Goal: Transaction & Acquisition: Purchase product/service

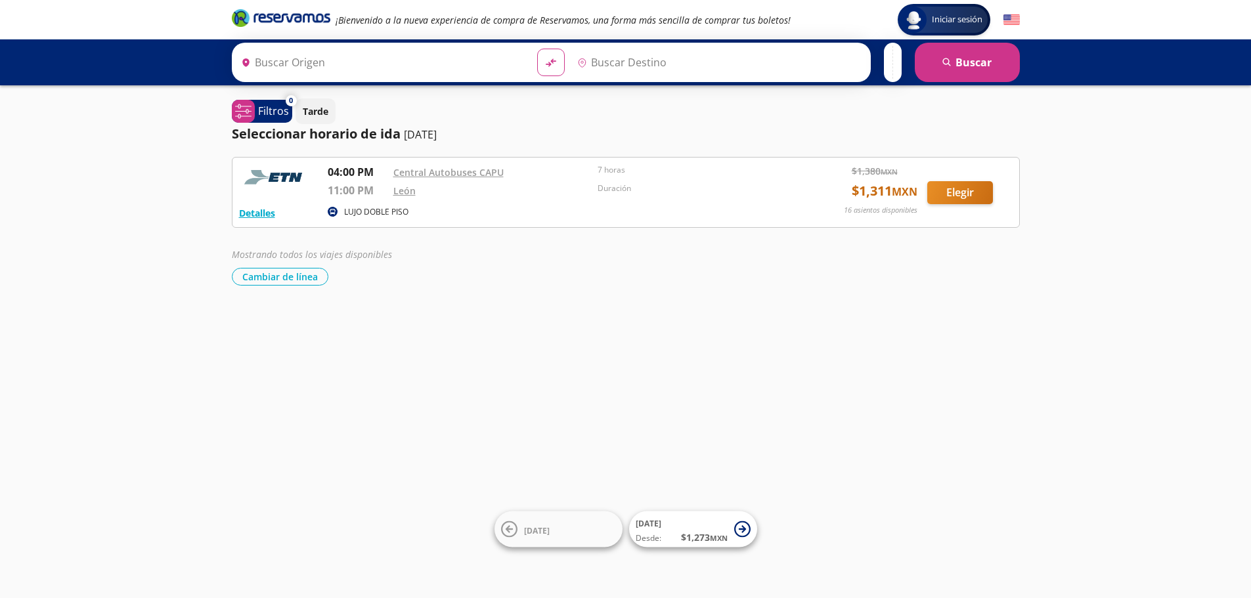
type input "[GEOGRAPHIC_DATA], [GEOGRAPHIC_DATA]"
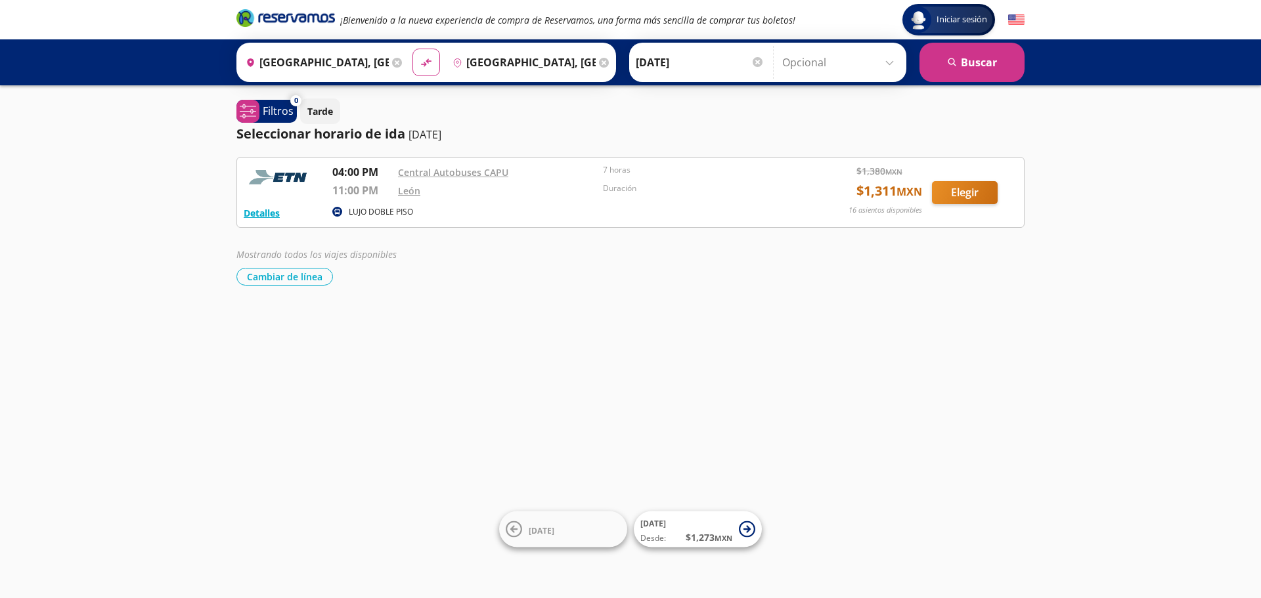
click at [330, 62] on input "[GEOGRAPHIC_DATA], [GEOGRAPHIC_DATA]" at bounding box center [314, 62] width 148 height 33
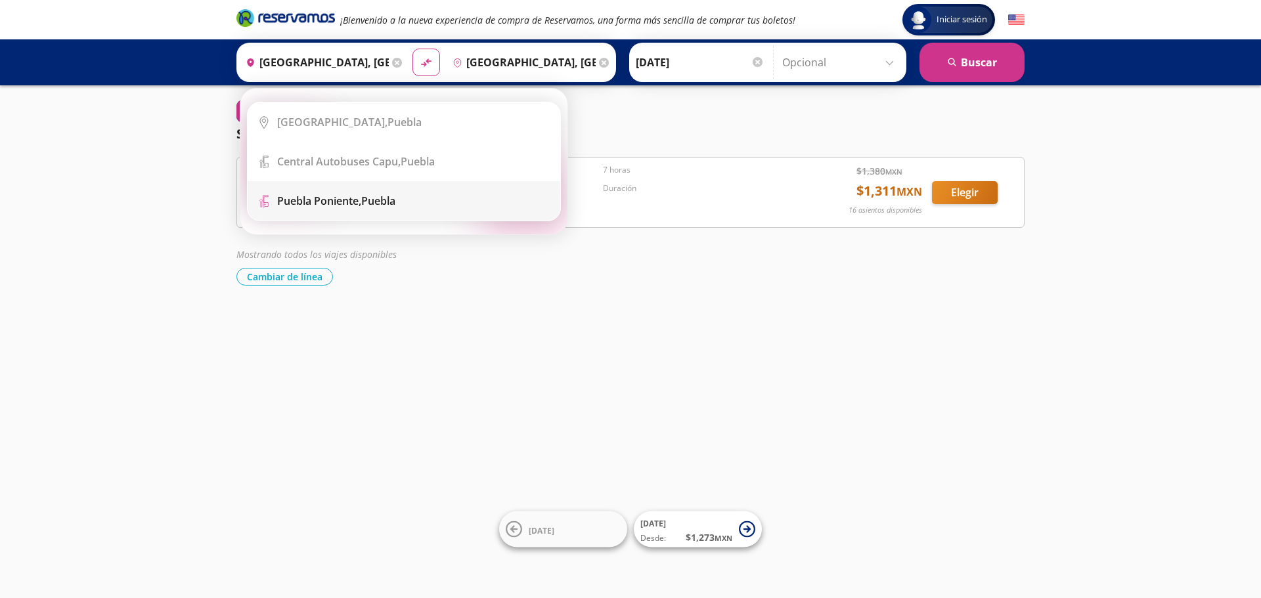
click at [319, 202] on b "Puebla Poniente," at bounding box center [319, 201] width 84 height 14
type input "[GEOGRAPHIC_DATA], [GEOGRAPHIC_DATA]"
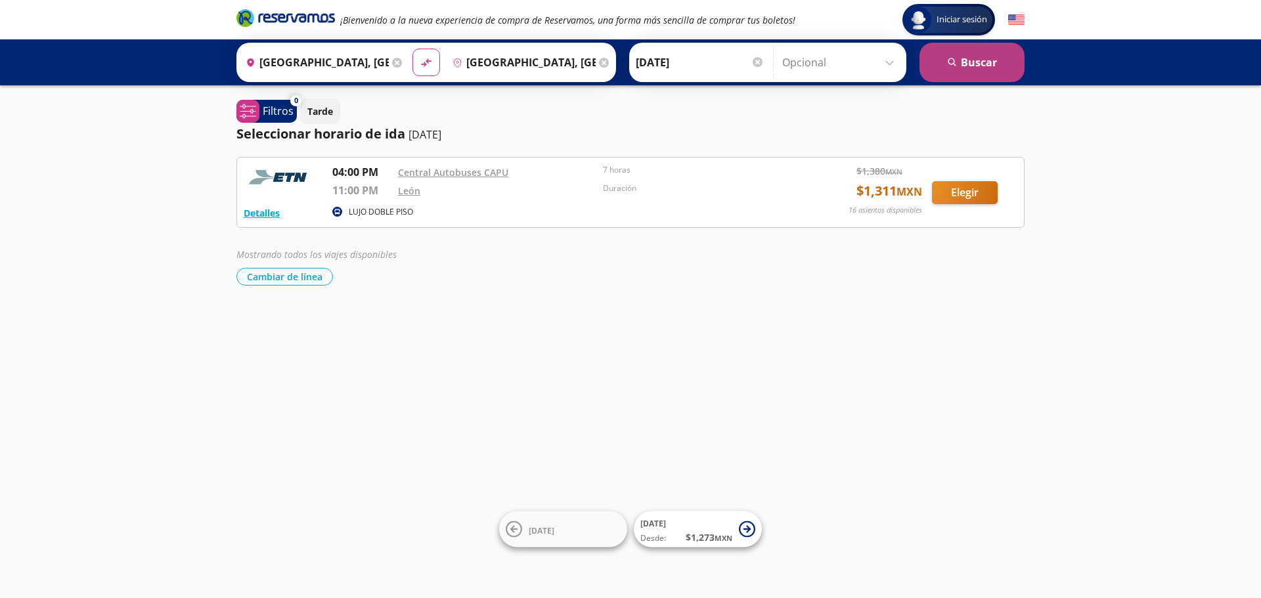
click at [975, 56] on button "search [GEOGRAPHIC_DATA]" at bounding box center [972, 62] width 105 height 39
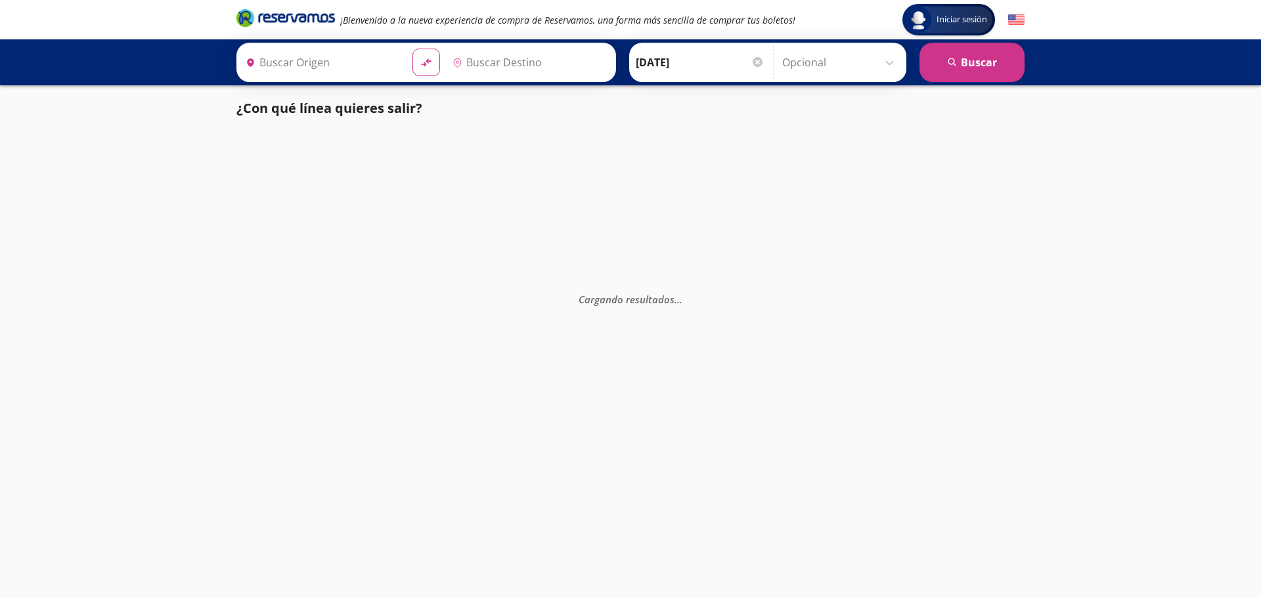
type input "[GEOGRAPHIC_DATA], [GEOGRAPHIC_DATA]"
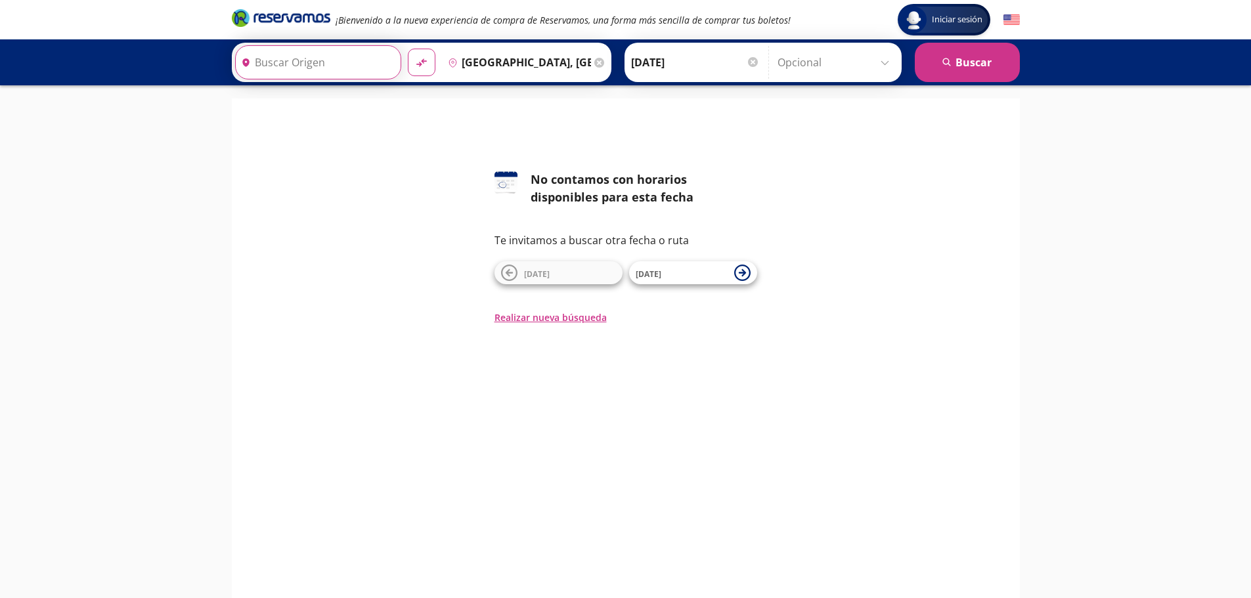
click at [300, 57] on input "Origen" at bounding box center [317, 62] width 162 height 33
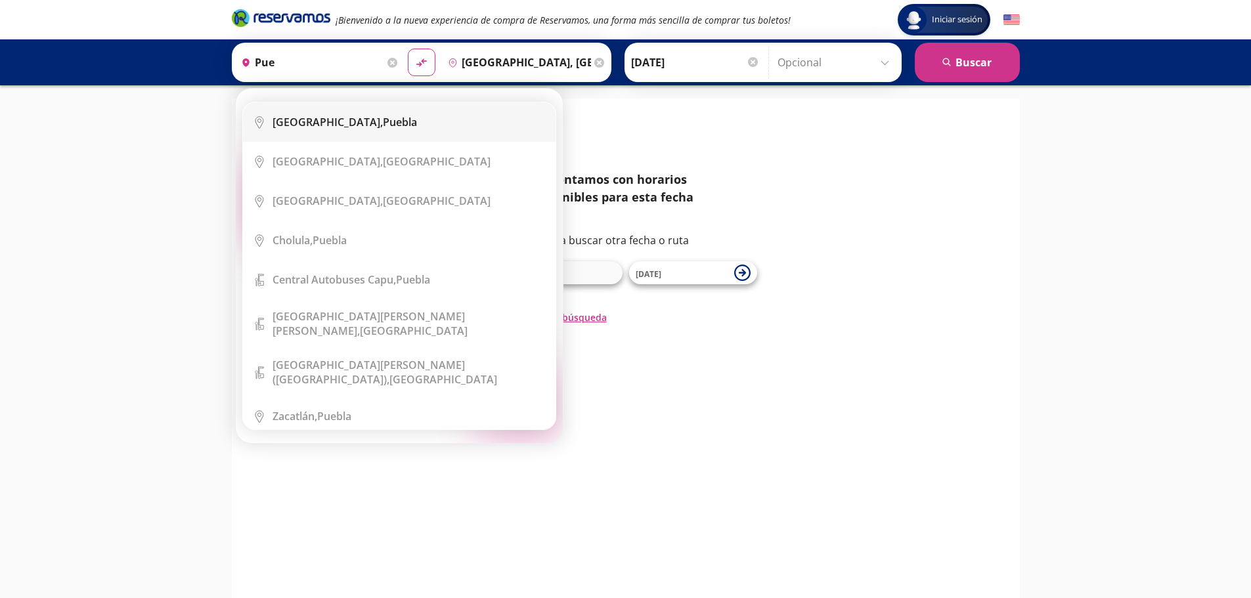
click at [326, 125] on div "[GEOGRAPHIC_DATA], [GEOGRAPHIC_DATA]" at bounding box center [345, 122] width 145 height 14
type input "[GEOGRAPHIC_DATA], [GEOGRAPHIC_DATA]"
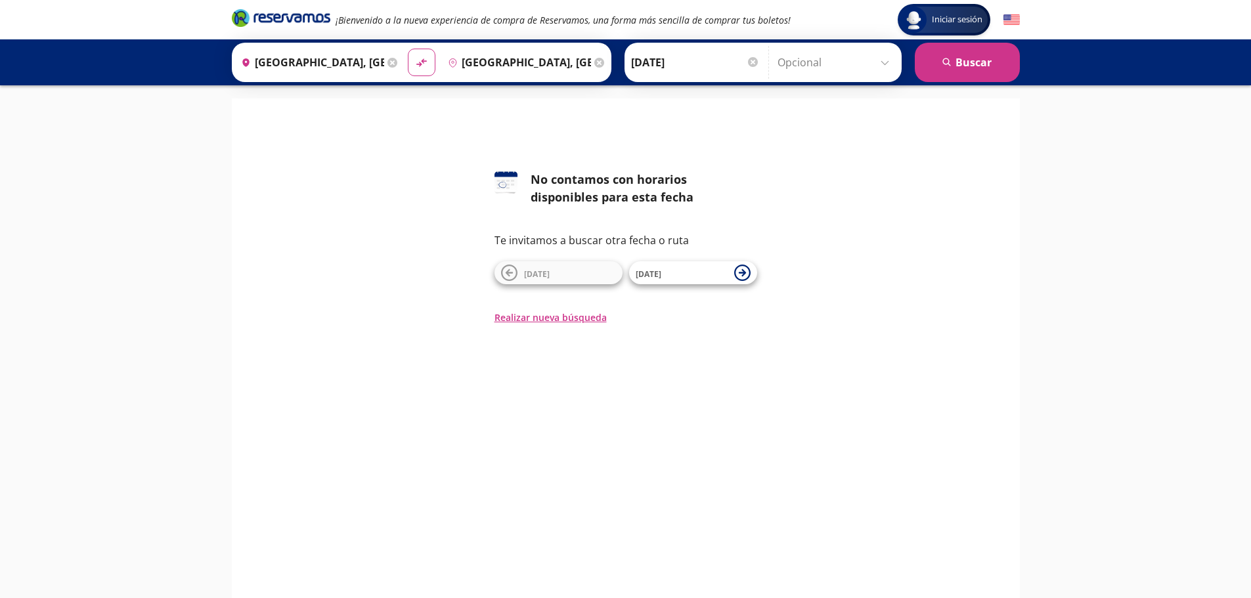
click at [753, 66] on div at bounding box center [753, 62] width 10 height 10
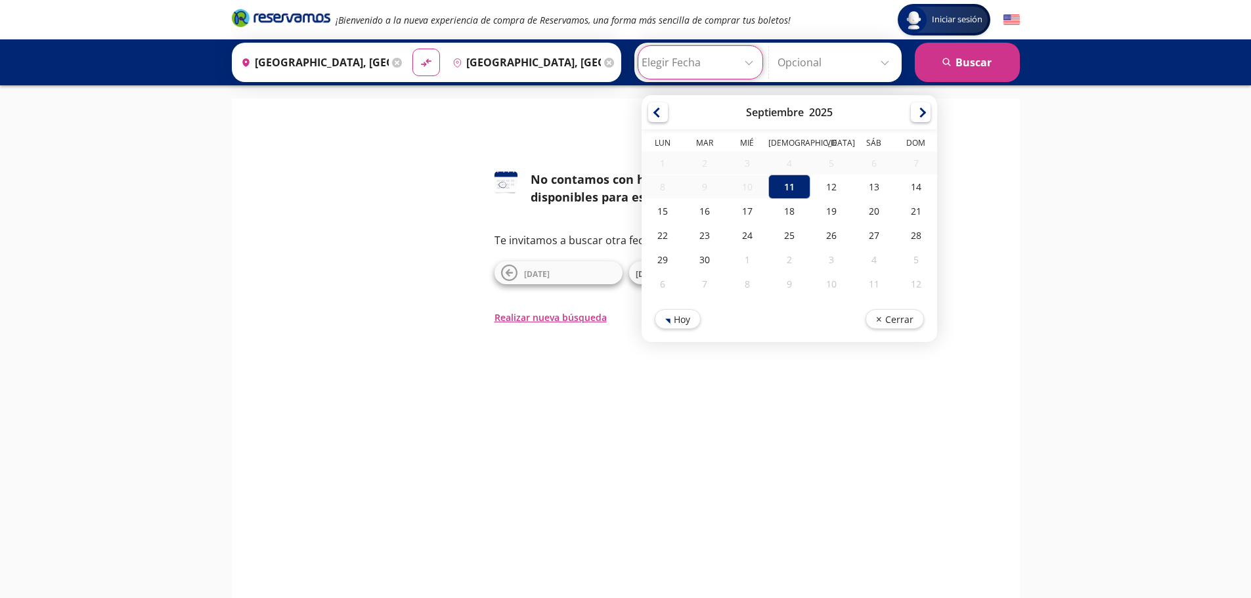
click at [820, 173] on div "5" at bounding box center [832, 163] width 42 height 23
click at [823, 186] on div "12" at bounding box center [832, 187] width 42 height 24
type input "[DATE]"
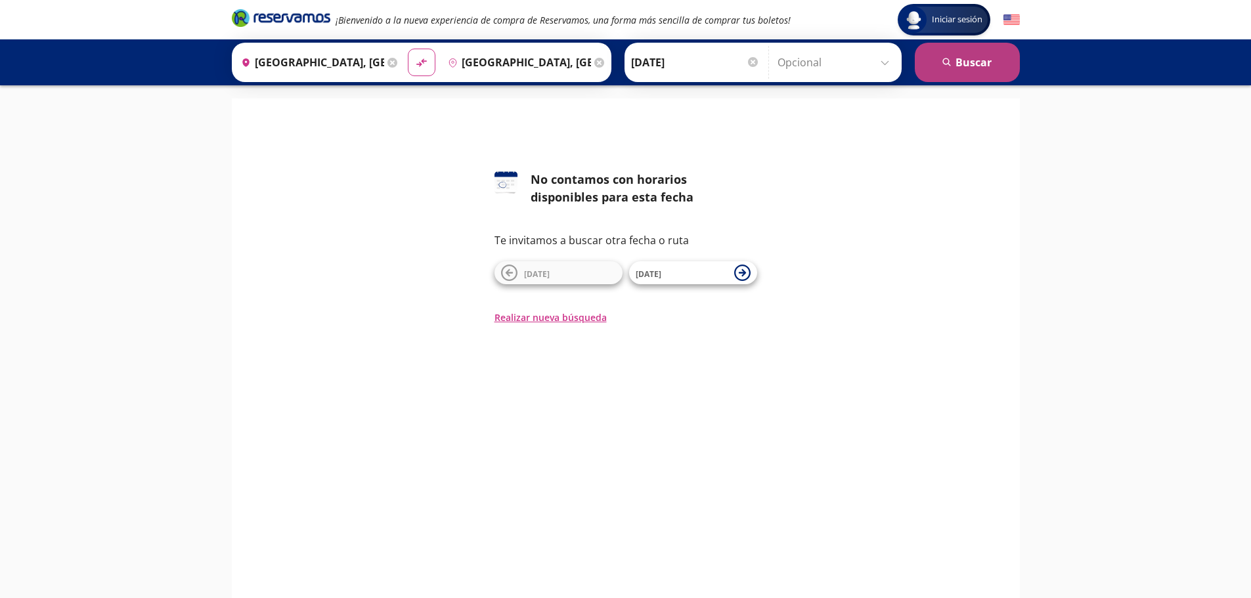
click at [956, 72] on button "search [GEOGRAPHIC_DATA]" at bounding box center [967, 62] width 105 height 39
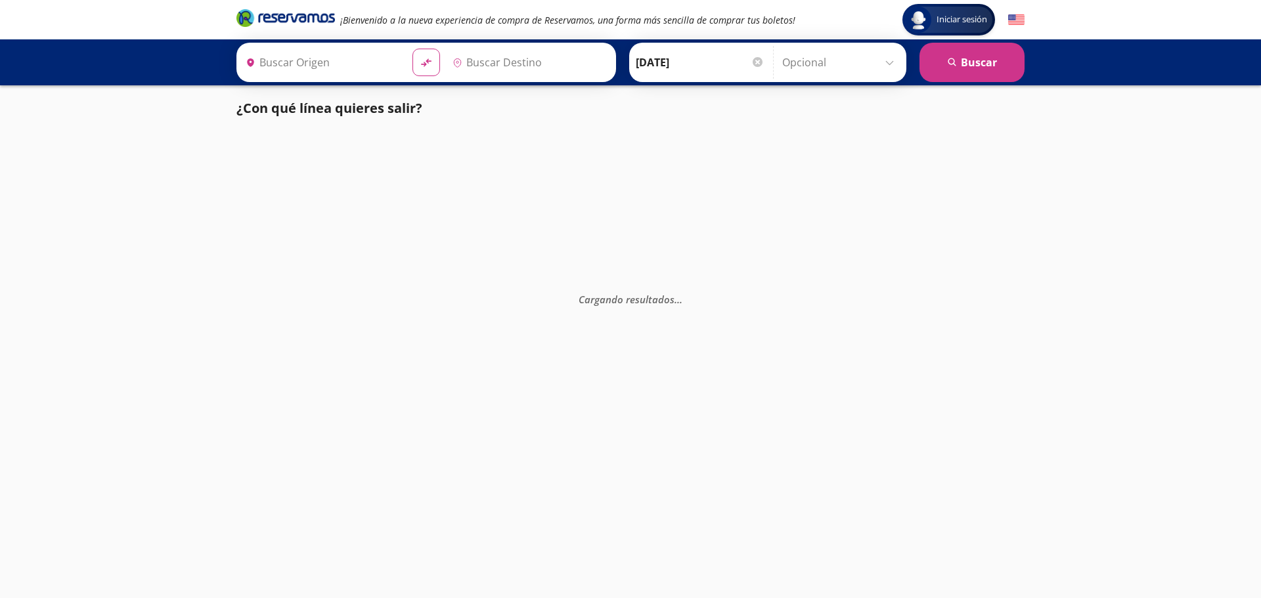
type input "[GEOGRAPHIC_DATA], [GEOGRAPHIC_DATA]"
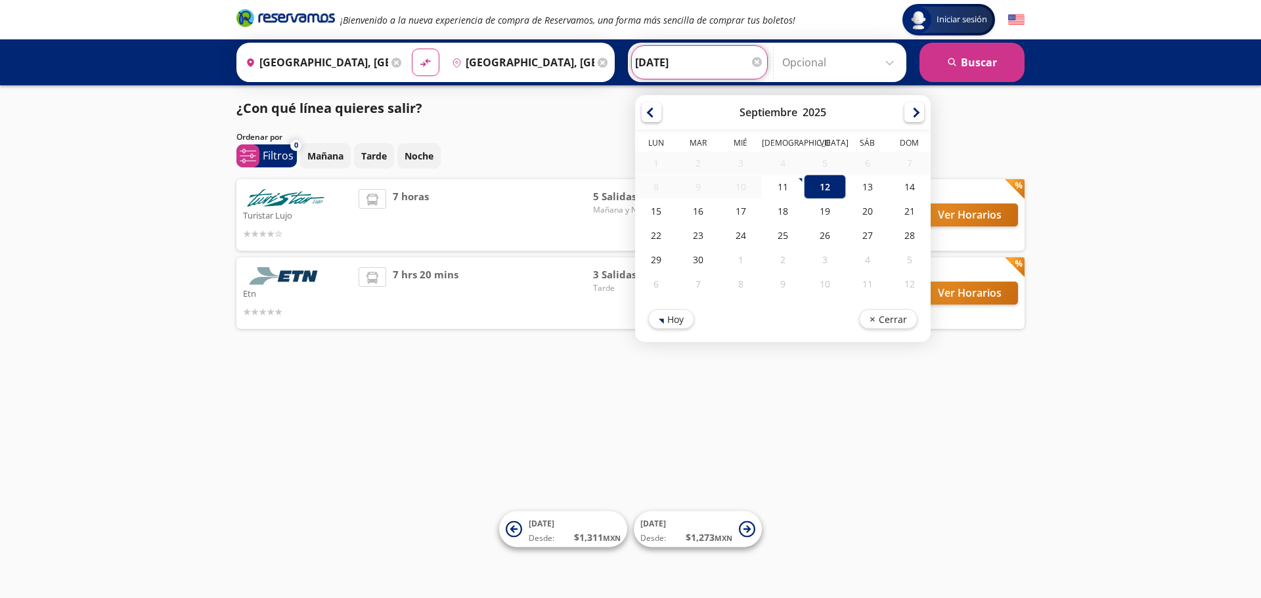
click at [749, 67] on input "[DATE]" at bounding box center [699, 62] width 129 height 33
click at [872, 196] on div "13" at bounding box center [867, 187] width 42 height 24
type input "[DATE]"
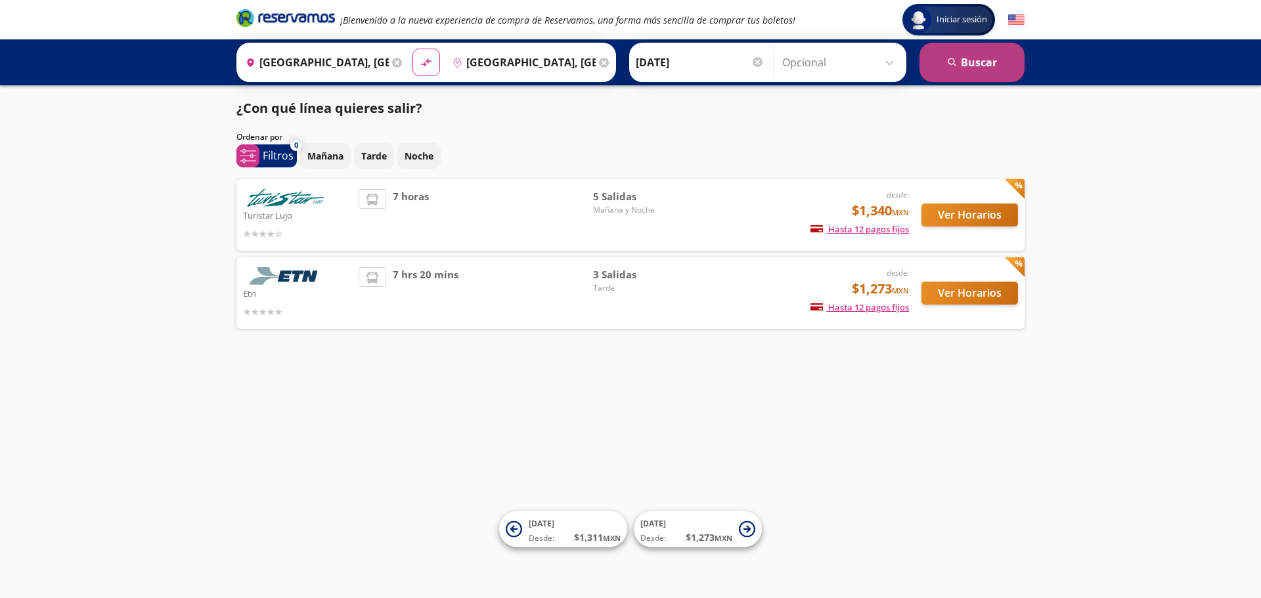
click at [939, 61] on button "search [GEOGRAPHIC_DATA]" at bounding box center [972, 62] width 105 height 39
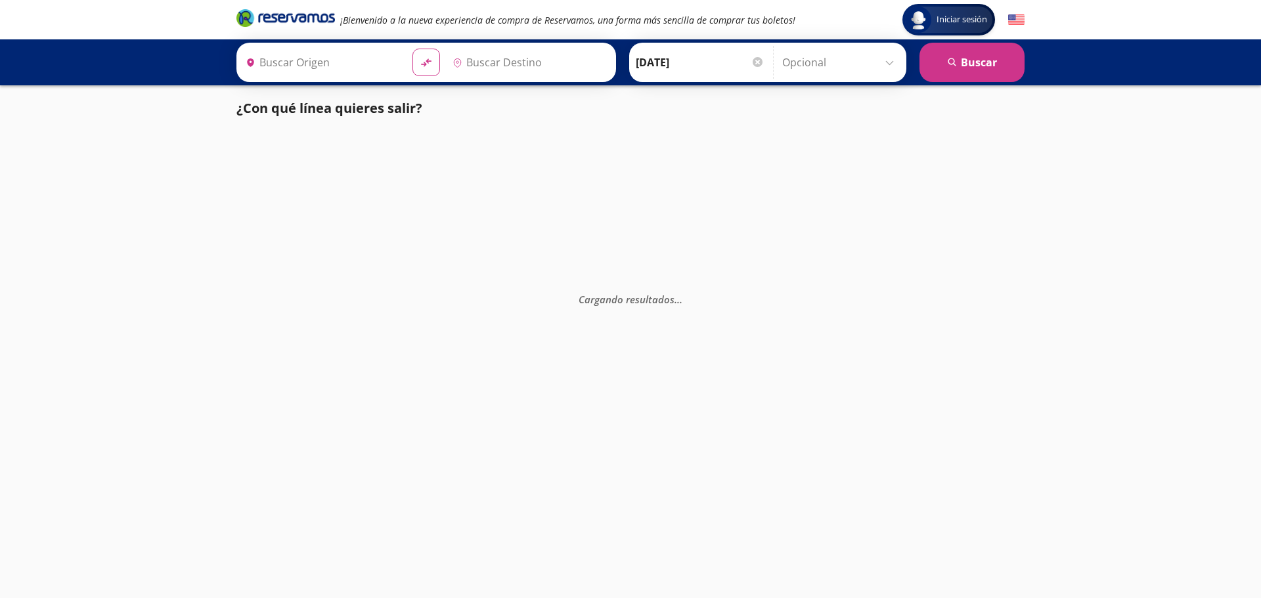
type input "[GEOGRAPHIC_DATA], [GEOGRAPHIC_DATA]"
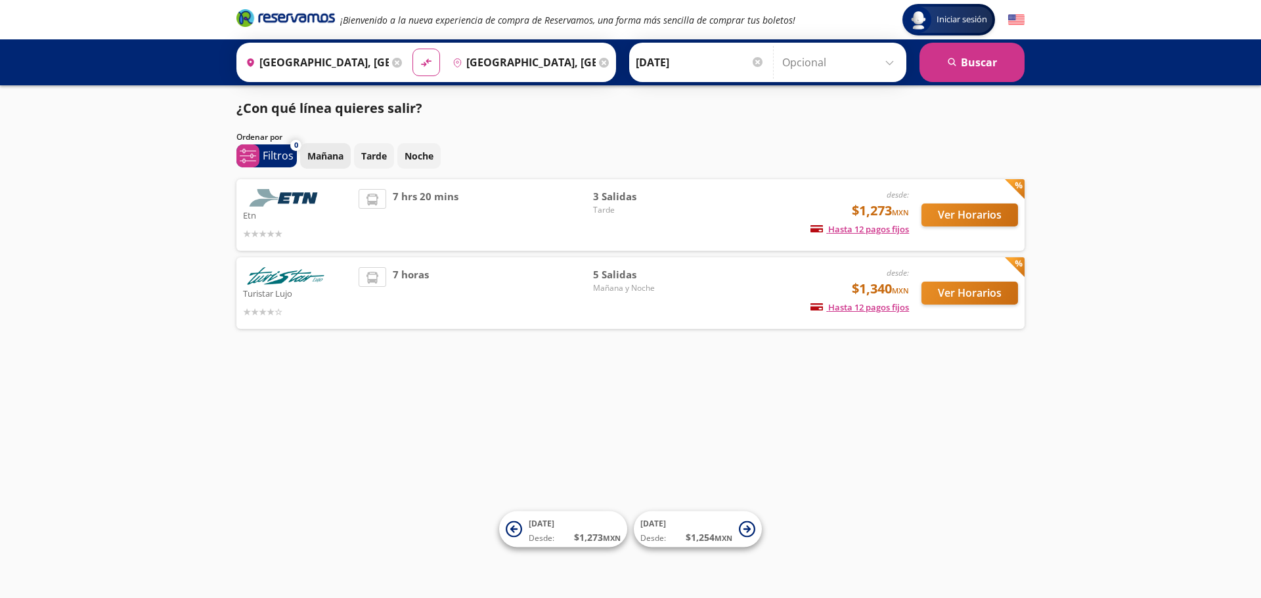
click at [323, 160] on p "Mañana" at bounding box center [325, 156] width 36 height 14
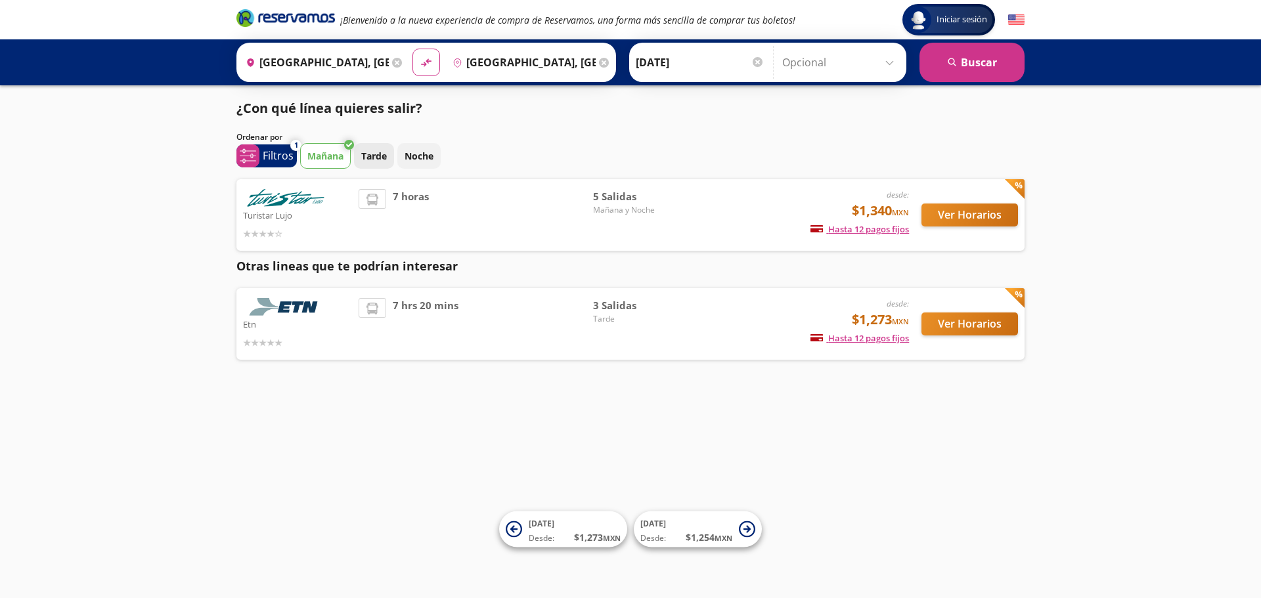
click at [379, 161] on p "Tarde" at bounding box center [374, 156] width 26 height 14
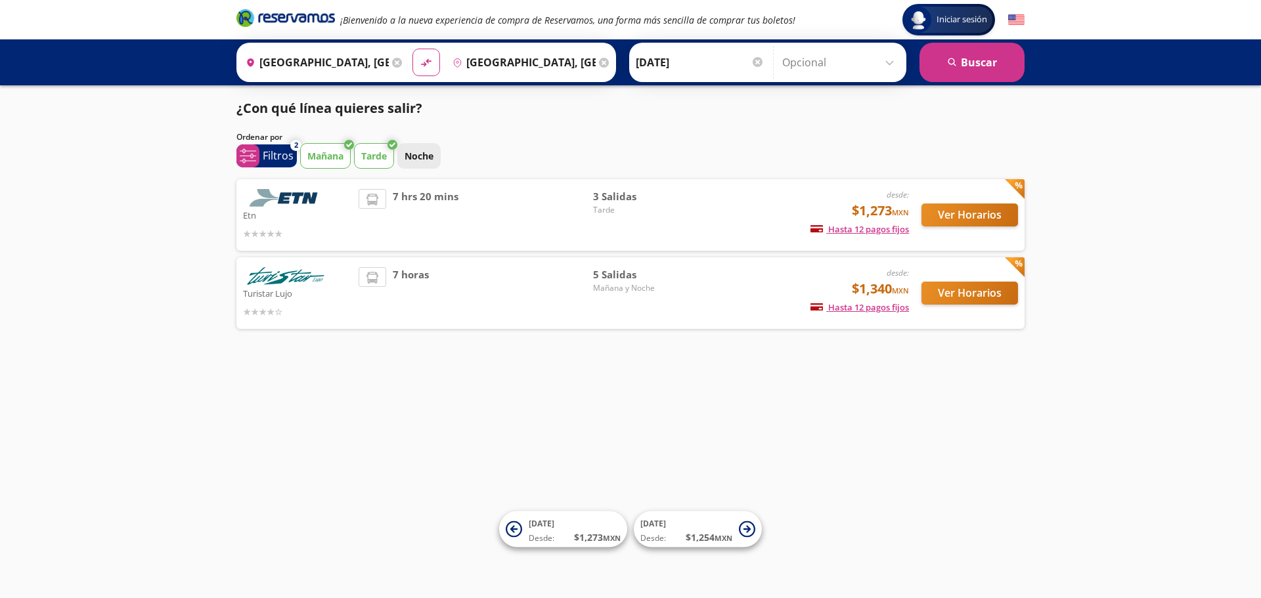
click at [422, 156] on p "Noche" at bounding box center [419, 156] width 29 height 14
click at [322, 164] on button "Mañana" at bounding box center [325, 156] width 51 height 26
click at [410, 148] on button "Noche" at bounding box center [418, 156] width 43 height 26
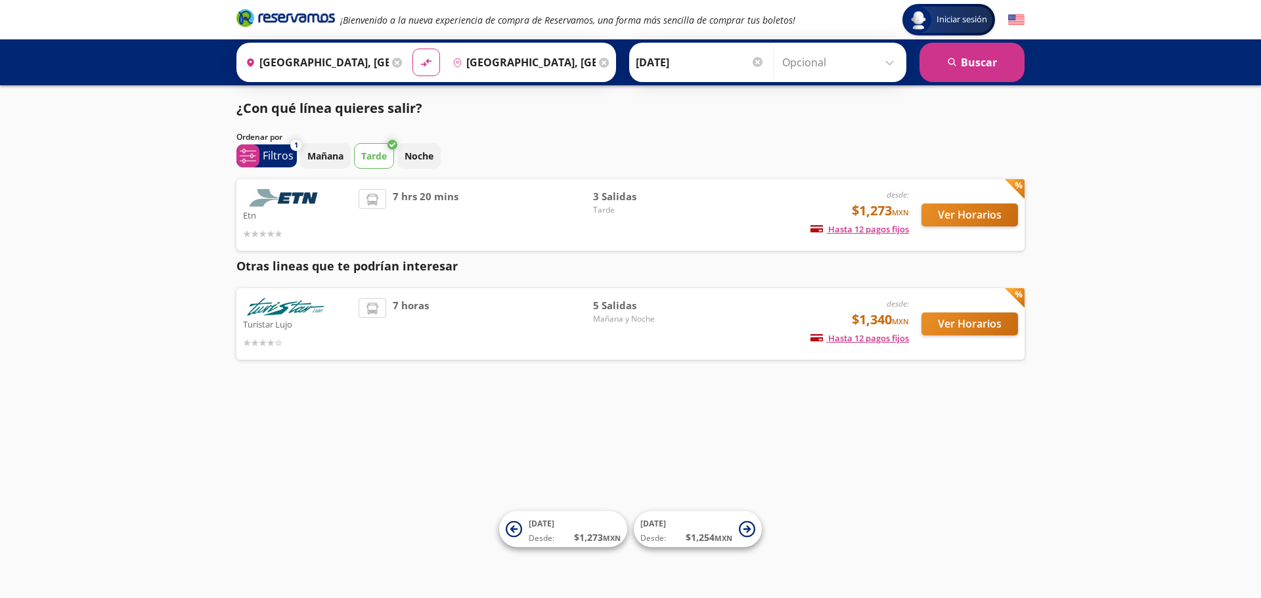
click at [374, 154] on p "Tarde" at bounding box center [374, 156] width 26 height 14
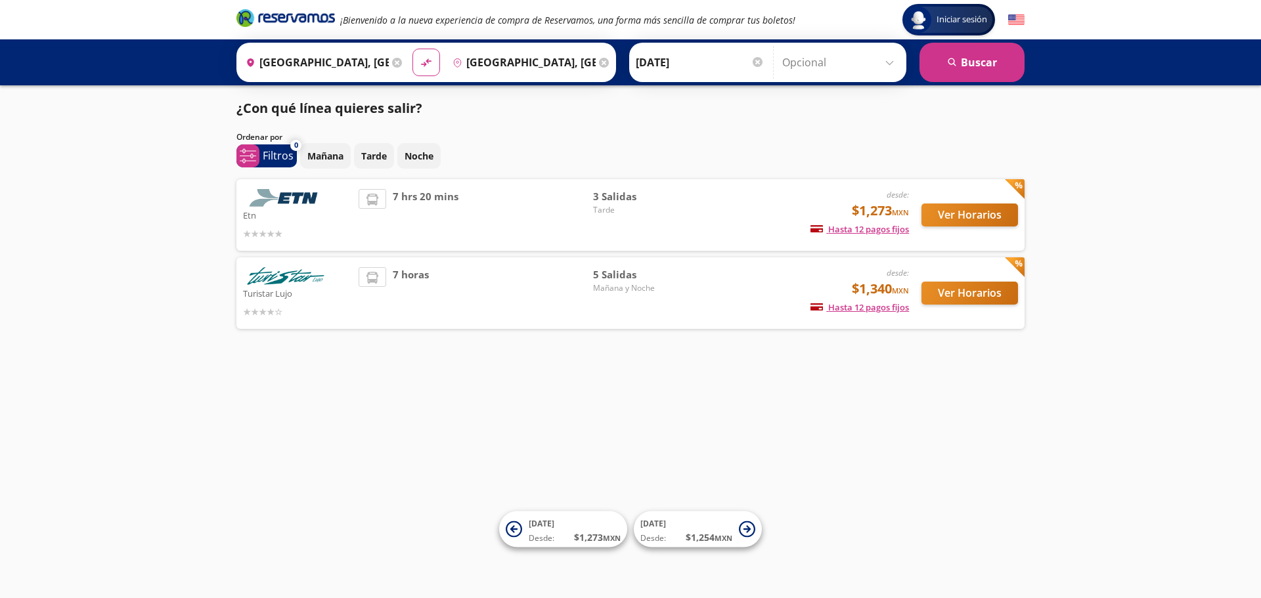
click at [676, 69] on input "[DATE]" at bounding box center [700, 62] width 129 height 33
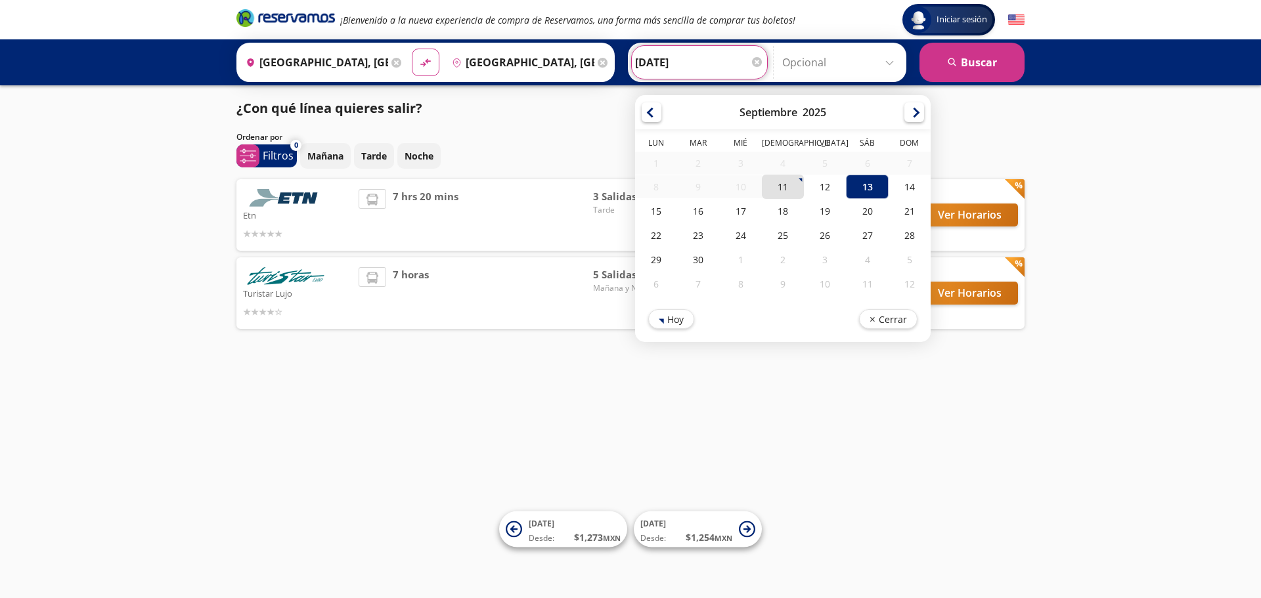
click at [786, 194] on div "11" at bounding box center [783, 187] width 42 height 24
type input "[DATE]"
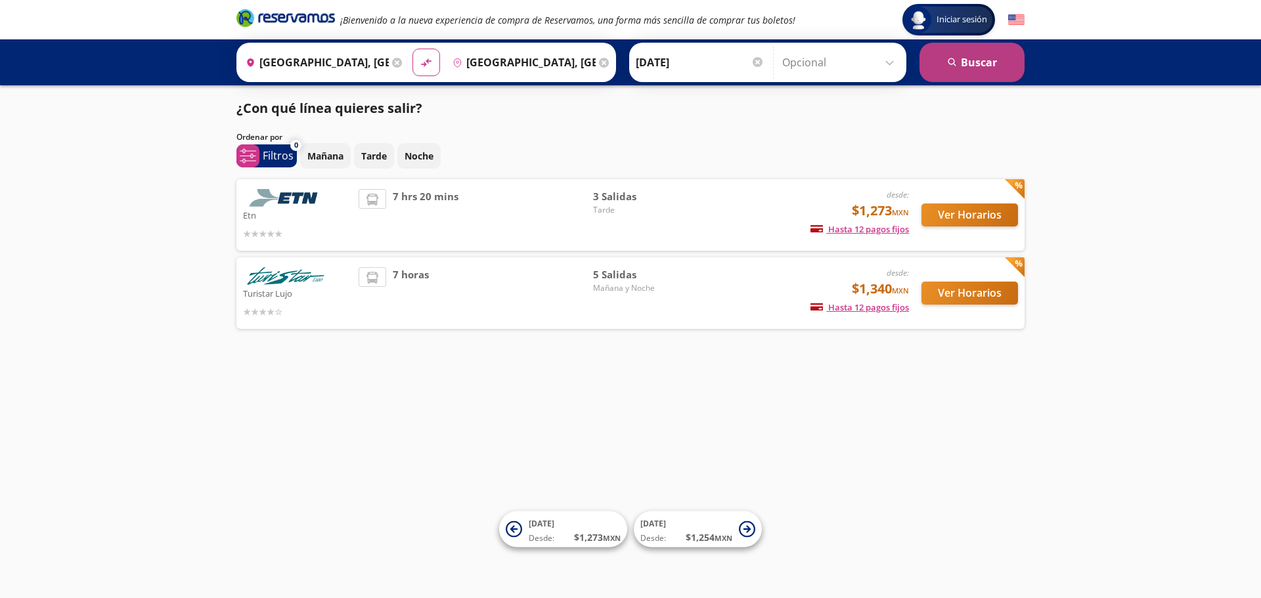
click at [949, 70] on button "search [GEOGRAPHIC_DATA]" at bounding box center [972, 62] width 105 height 39
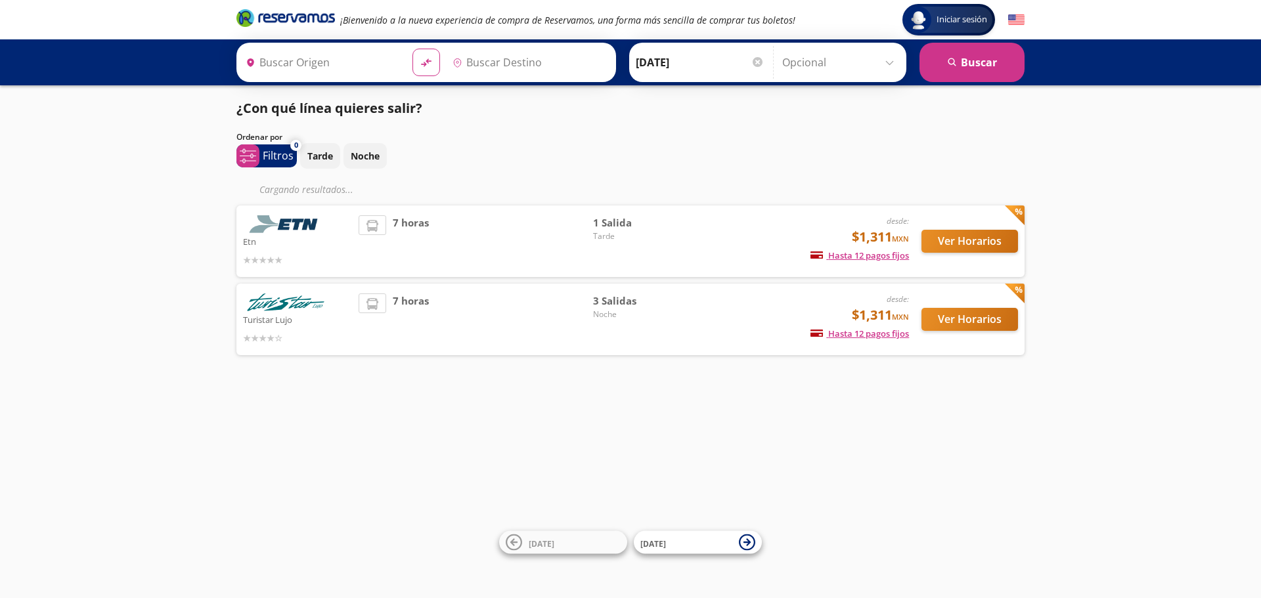
type input "[GEOGRAPHIC_DATA], [GEOGRAPHIC_DATA]"
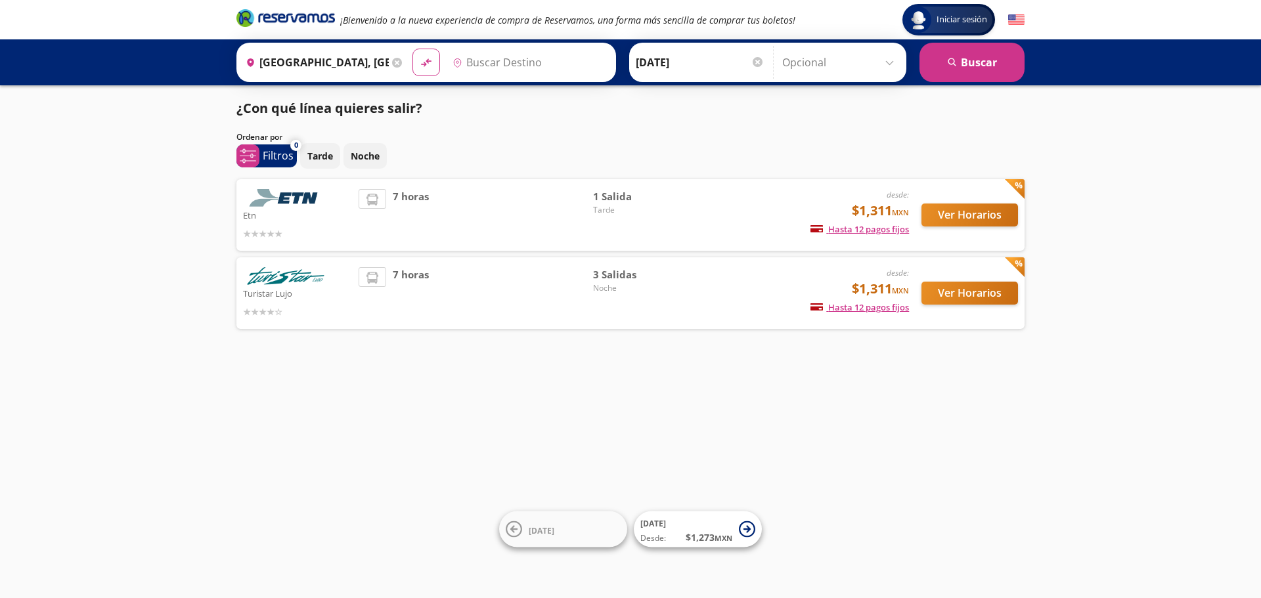
type input "[GEOGRAPHIC_DATA], [GEOGRAPHIC_DATA]"
click at [298, 286] on p "Turistar Lujo" at bounding box center [297, 293] width 109 height 16
click at [376, 276] on icon at bounding box center [373, 278] width 12 height 12
click at [416, 277] on span "7 horas" at bounding box center [411, 293] width 36 height 52
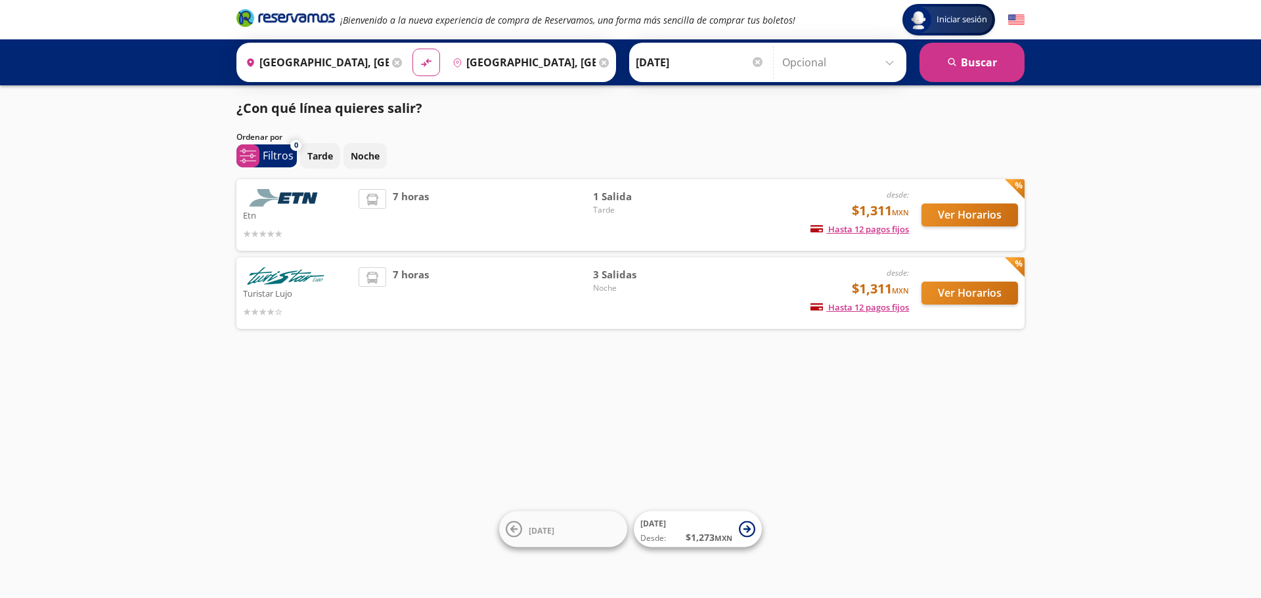
click at [420, 199] on span "7 horas" at bounding box center [411, 215] width 36 height 52
click at [609, 204] on span "Tarde" at bounding box center [639, 210] width 92 height 12
click at [962, 215] on button "Ver Horarios" at bounding box center [970, 215] width 97 height 23
click at [961, 294] on button "Ver Horarios" at bounding box center [970, 293] width 97 height 23
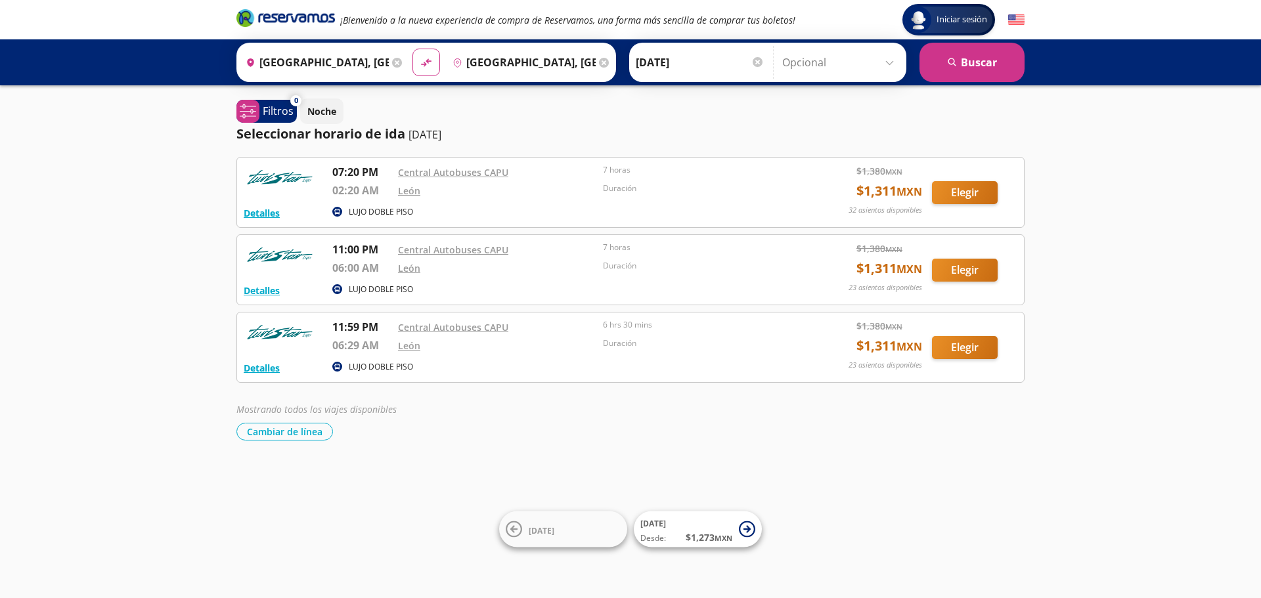
click at [317, 64] on input "[GEOGRAPHIC_DATA], [GEOGRAPHIC_DATA]" at bounding box center [314, 62] width 148 height 33
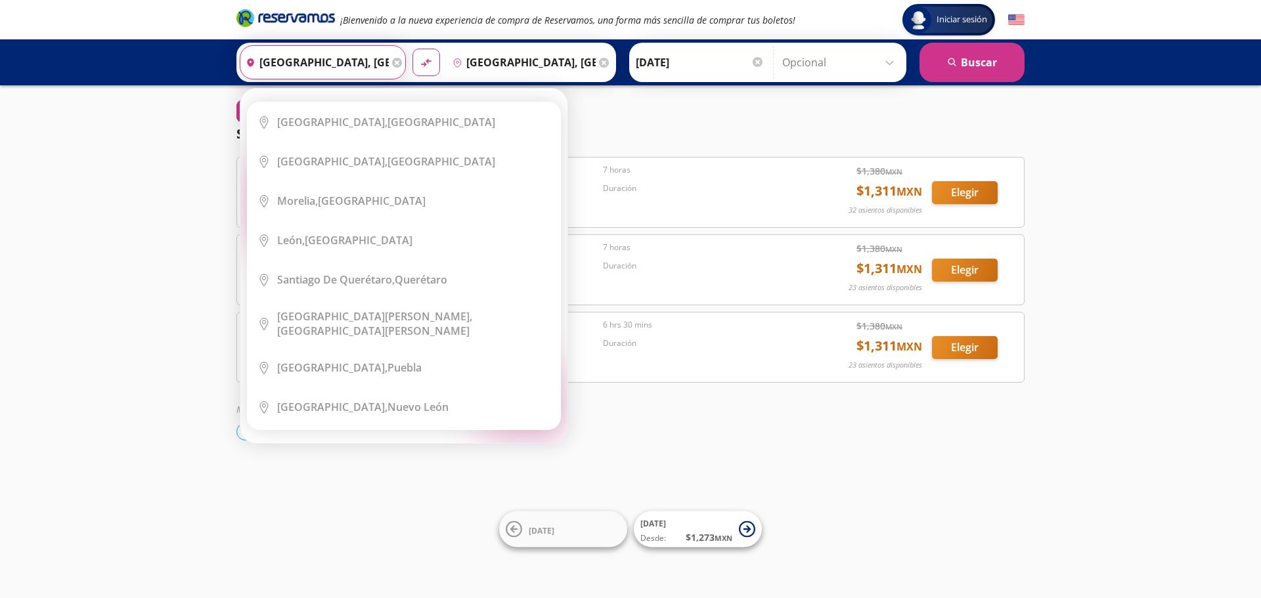
click at [398, 65] on icon at bounding box center [397, 63] width 10 height 10
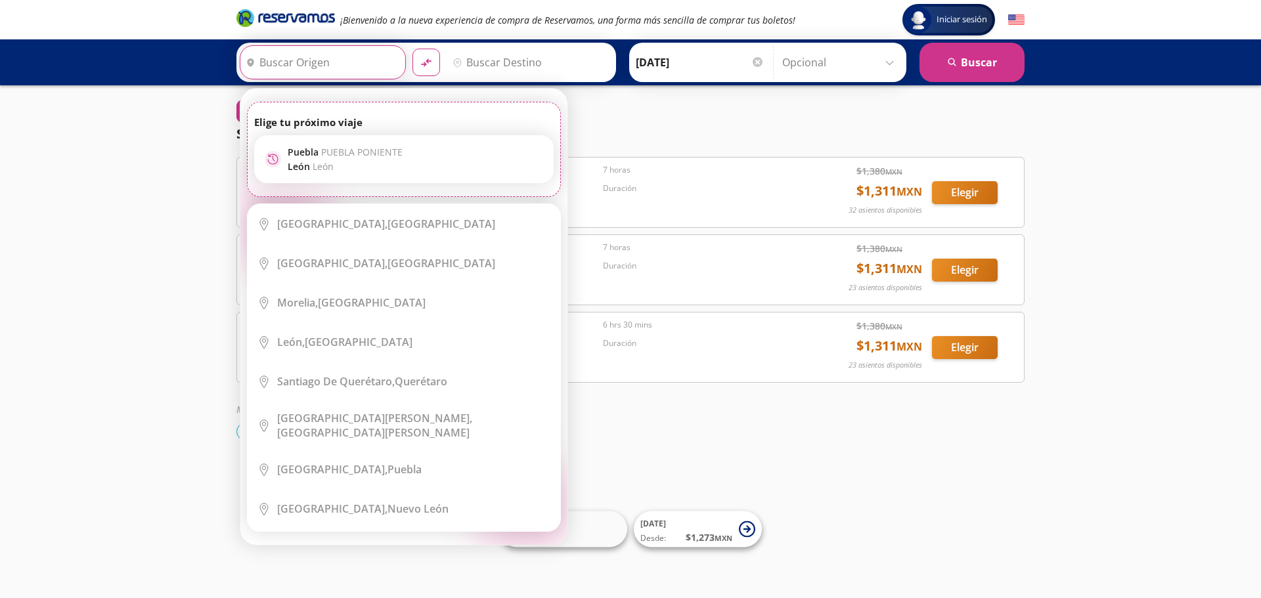
click at [287, 51] on input "Origen" at bounding box center [321, 62] width 162 height 33
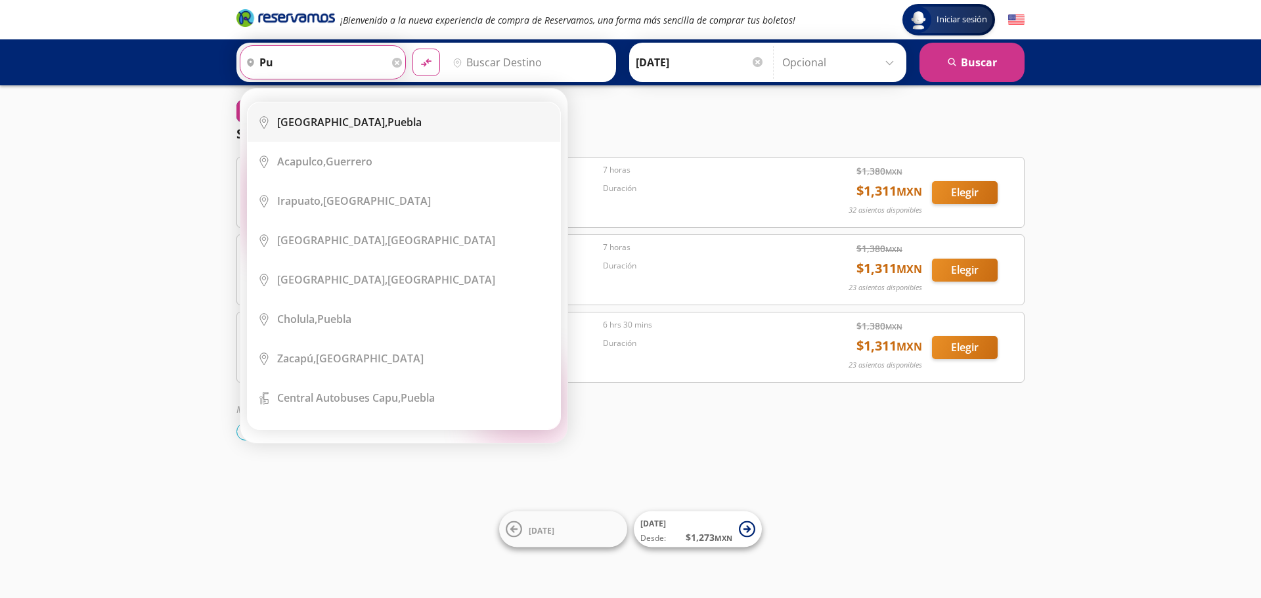
click at [326, 131] on li "City Icon [GEOGRAPHIC_DATA], [GEOGRAPHIC_DATA]" at bounding box center [404, 121] width 313 height 39
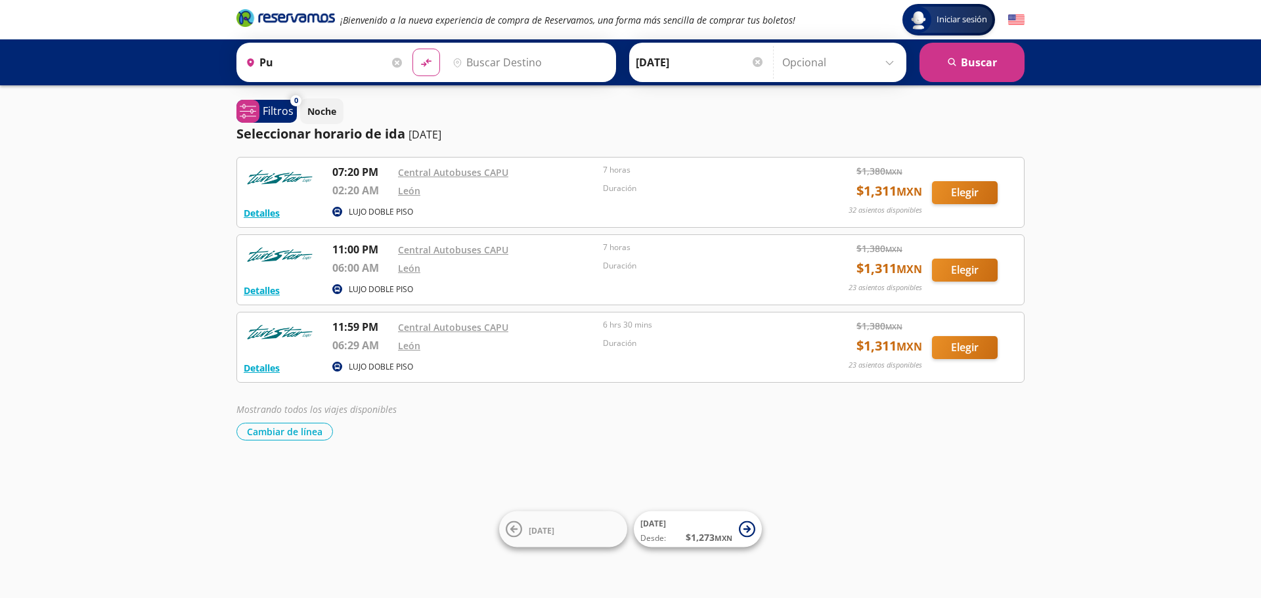
type input "[GEOGRAPHIC_DATA], [GEOGRAPHIC_DATA]"
click at [483, 67] on input "Destino" at bounding box center [528, 62] width 162 height 33
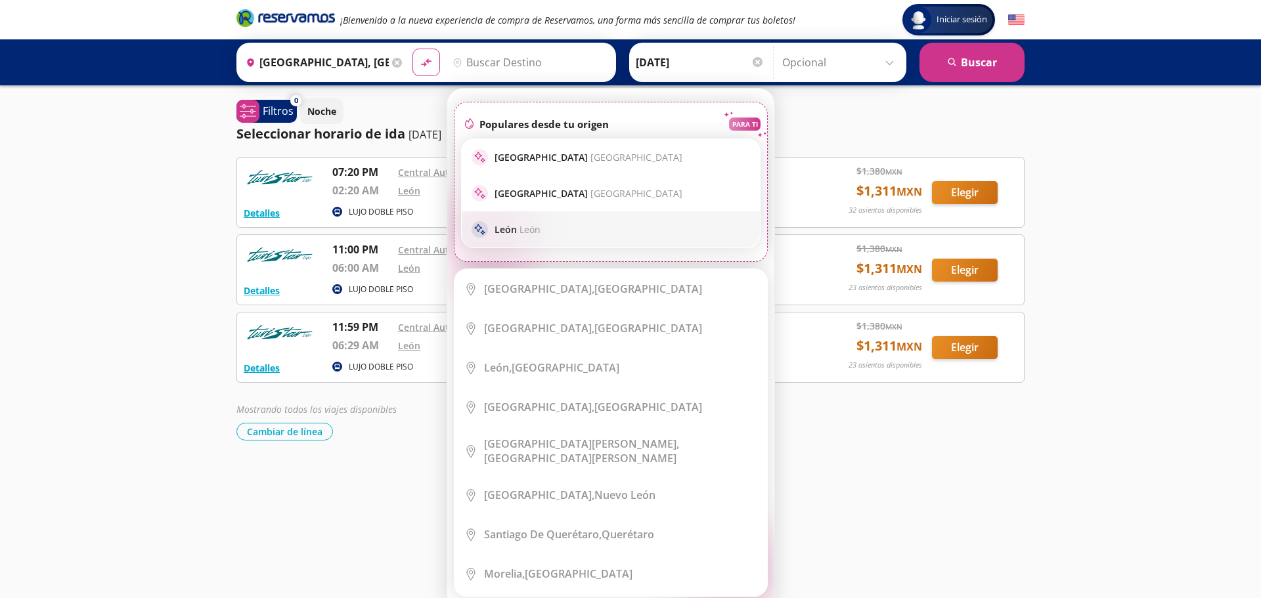
click at [524, 234] on span "León" at bounding box center [530, 229] width 21 height 12
type input "[GEOGRAPHIC_DATA], [GEOGRAPHIC_DATA]"
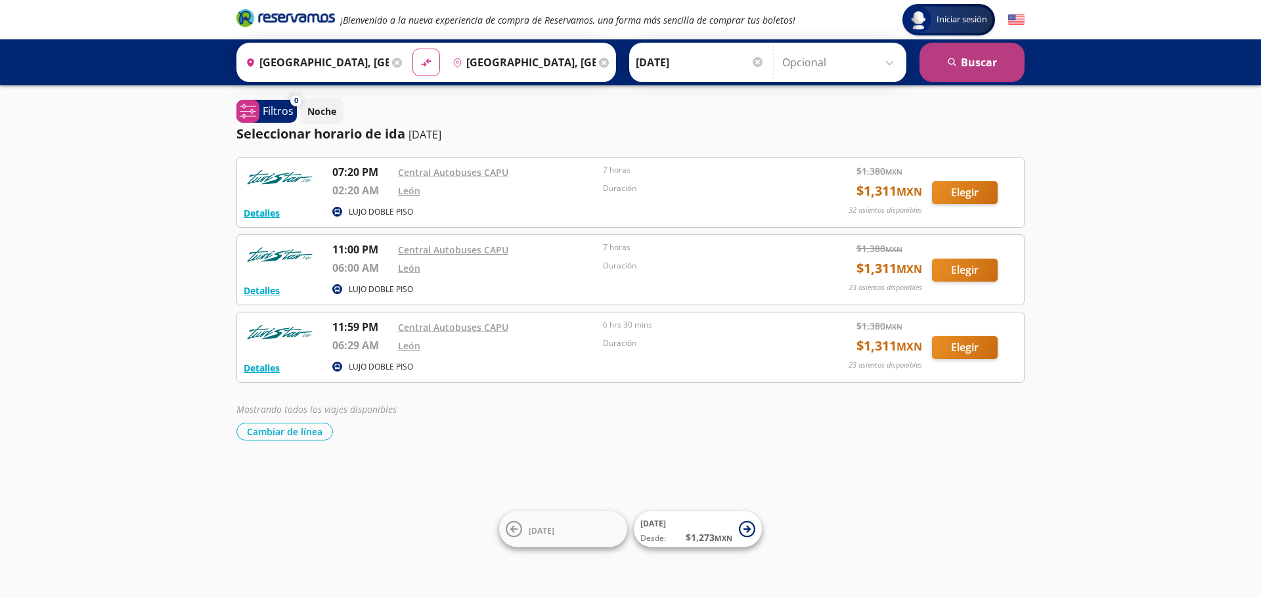
click at [980, 70] on button "search [GEOGRAPHIC_DATA]" at bounding box center [972, 62] width 105 height 39
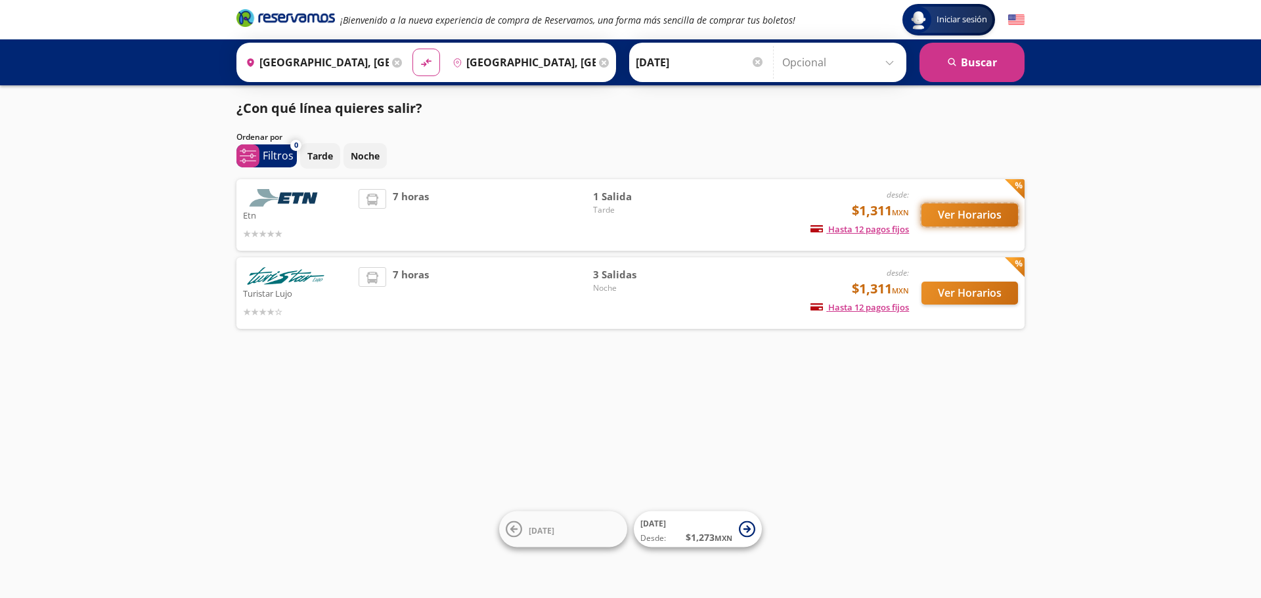
click at [960, 215] on button "Ver Horarios" at bounding box center [970, 215] width 97 height 23
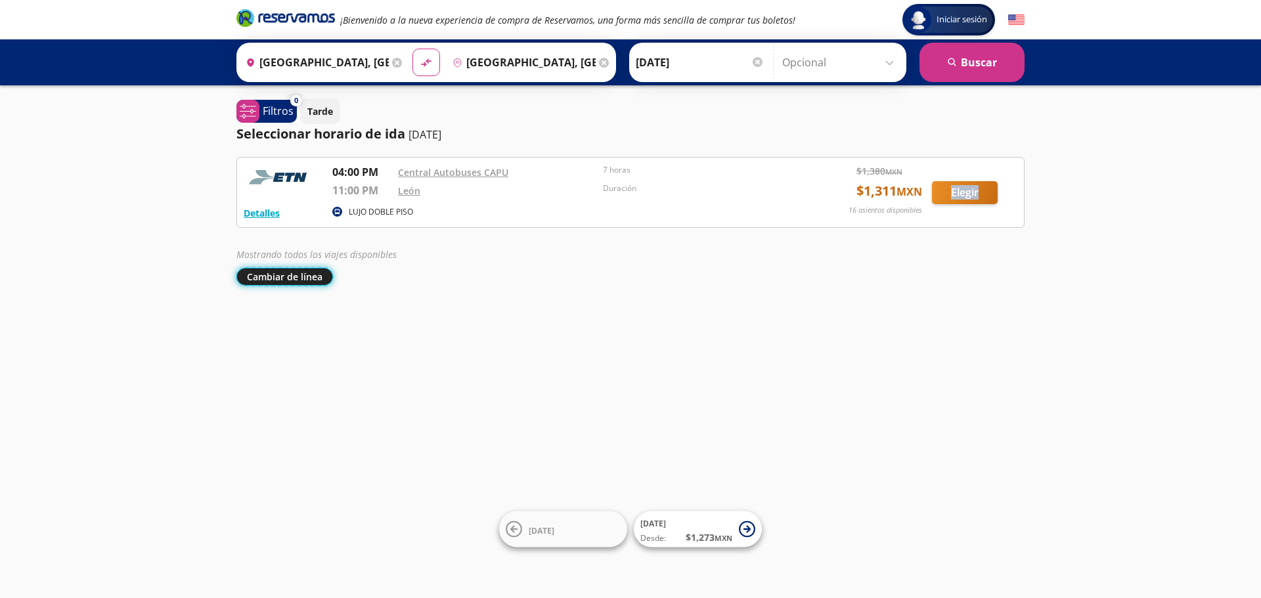
click at [286, 279] on button "Cambiar de línea" at bounding box center [284, 277] width 97 height 18
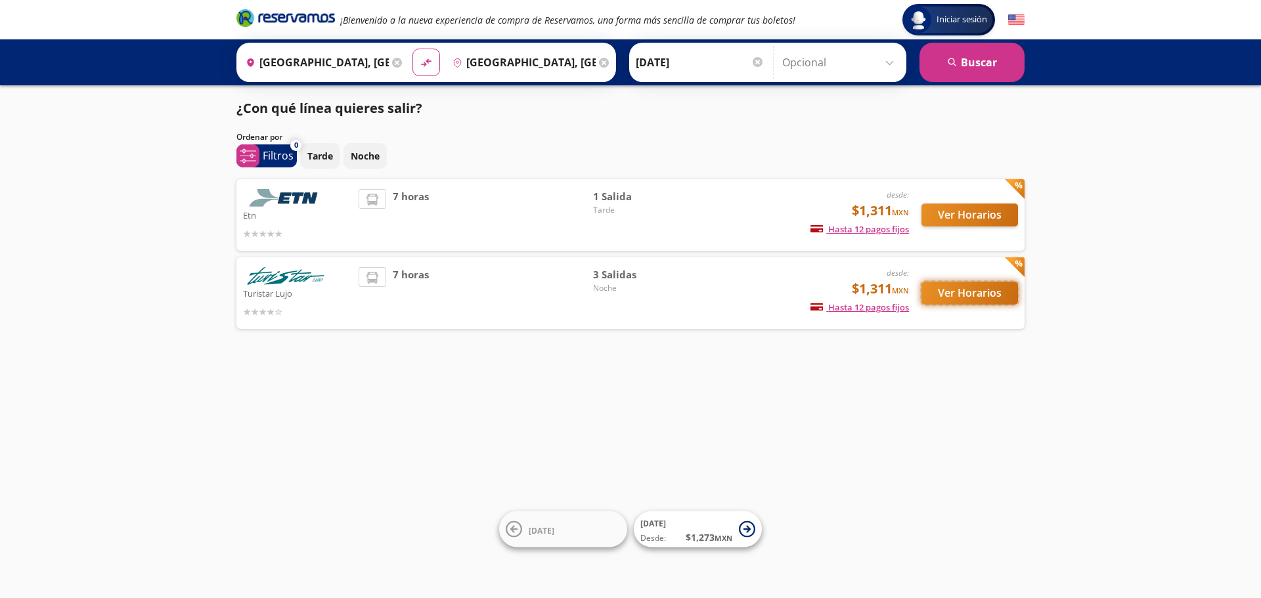
click at [974, 291] on button "Ver Horarios" at bounding box center [970, 293] width 97 height 23
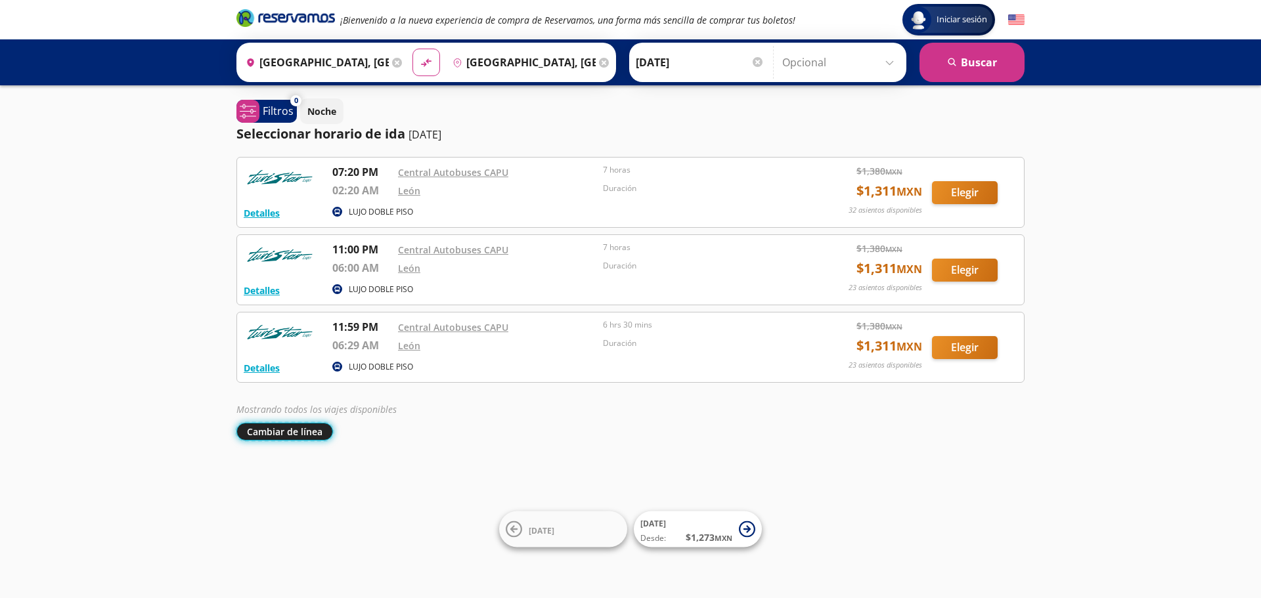
click at [310, 437] on button "Cambiar de línea" at bounding box center [284, 432] width 97 height 18
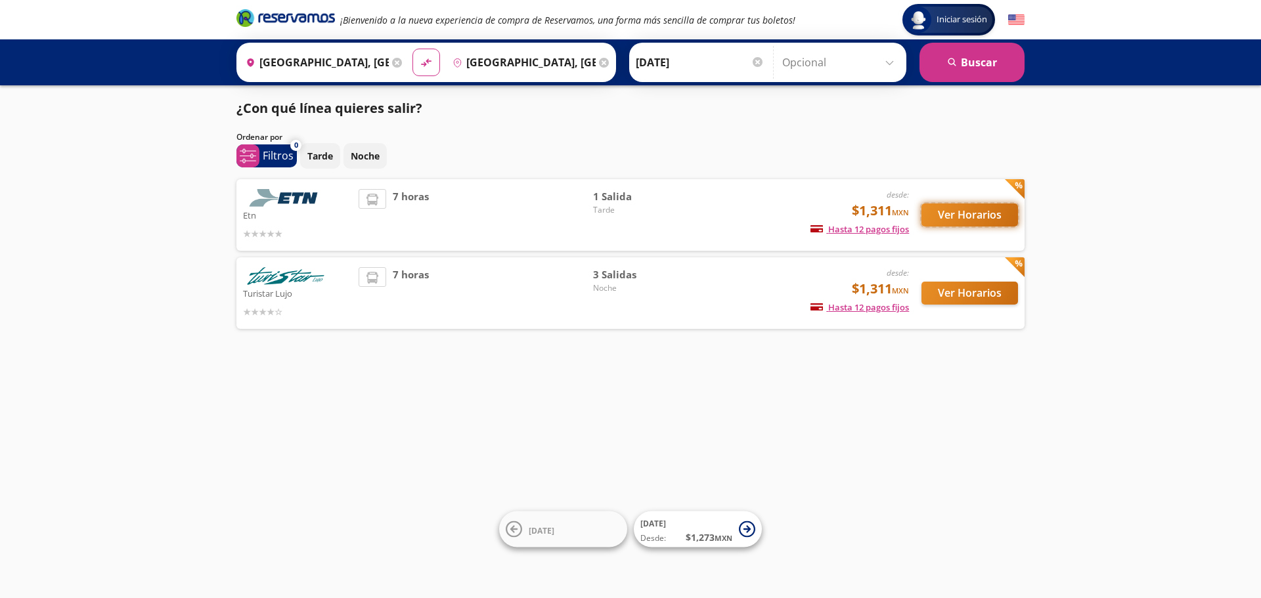
click at [960, 222] on button "Ver Horarios" at bounding box center [970, 215] width 97 height 23
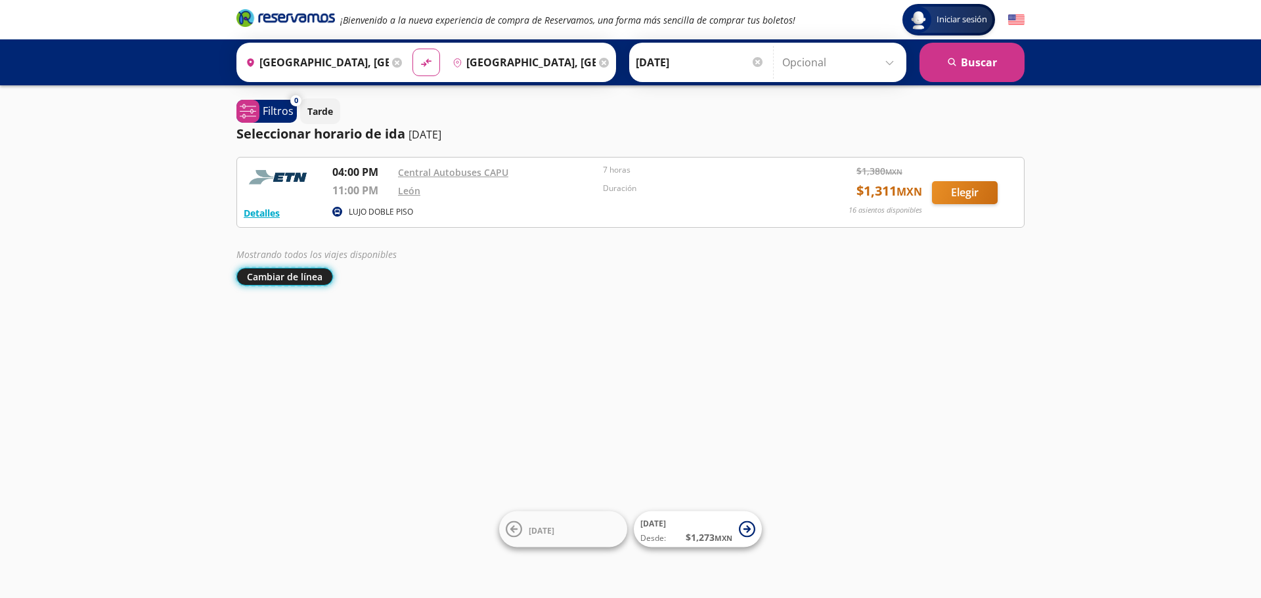
click at [296, 277] on button "Cambiar de línea" at bounding box center [284, 277] width 97 height 18
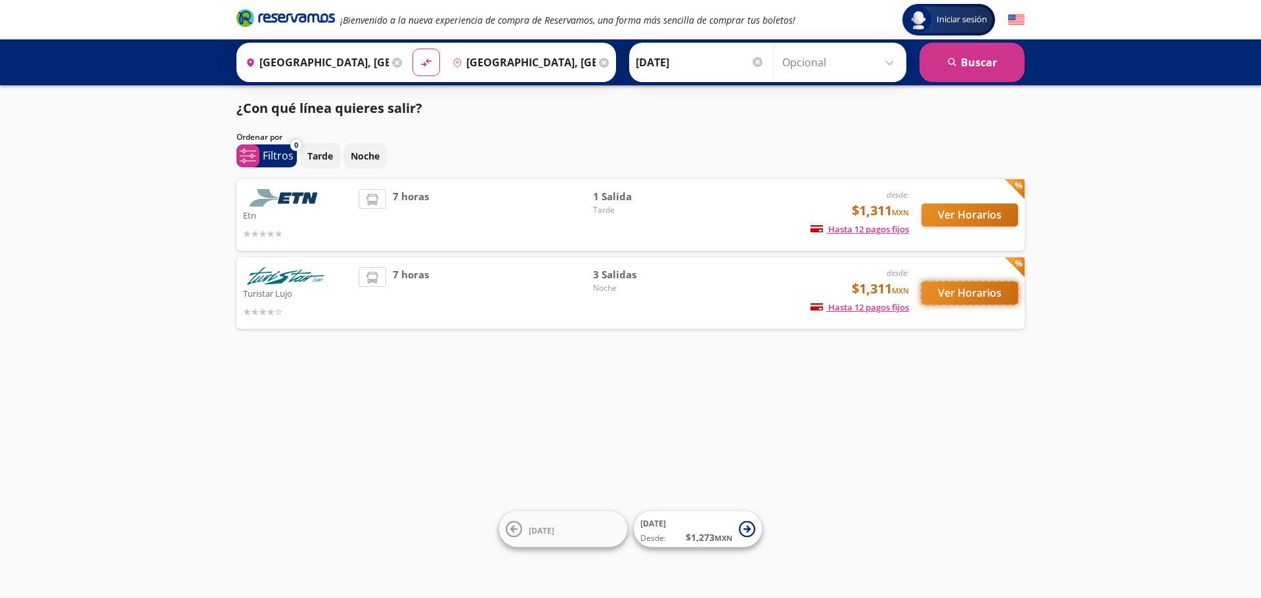
click at [1000, 290] on button "Ver Horarios" at bounding box center [970, 293] width 97 height 23
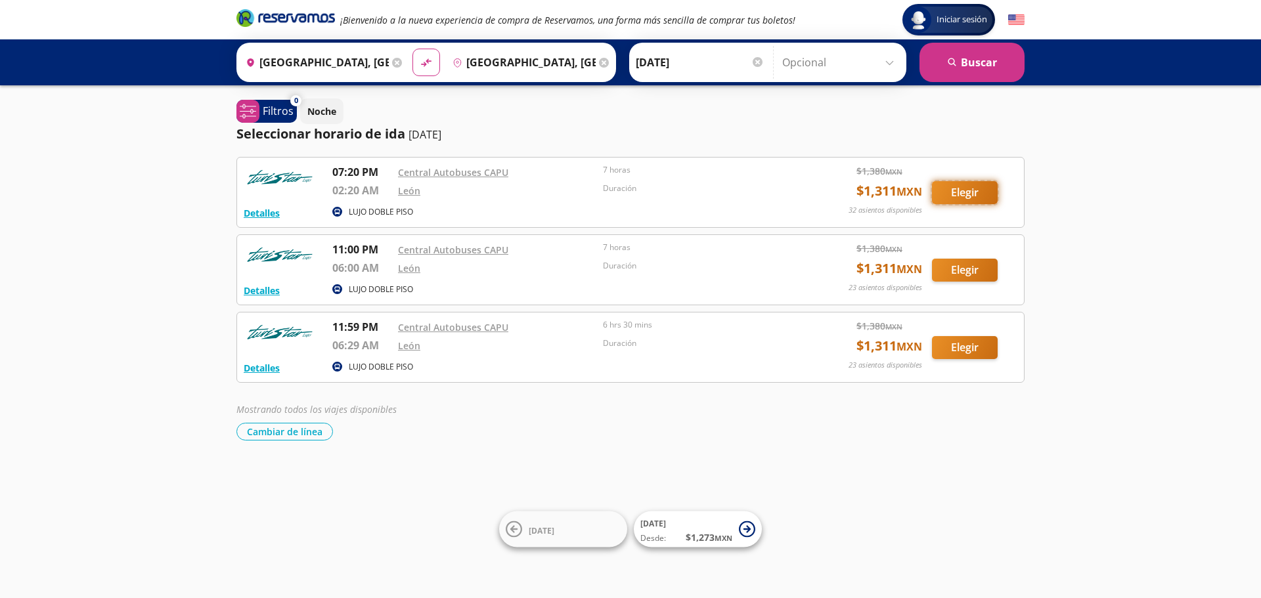
click at [950, 190] on button "Elegir" at bounding box center [965, 192] width 66 height 23
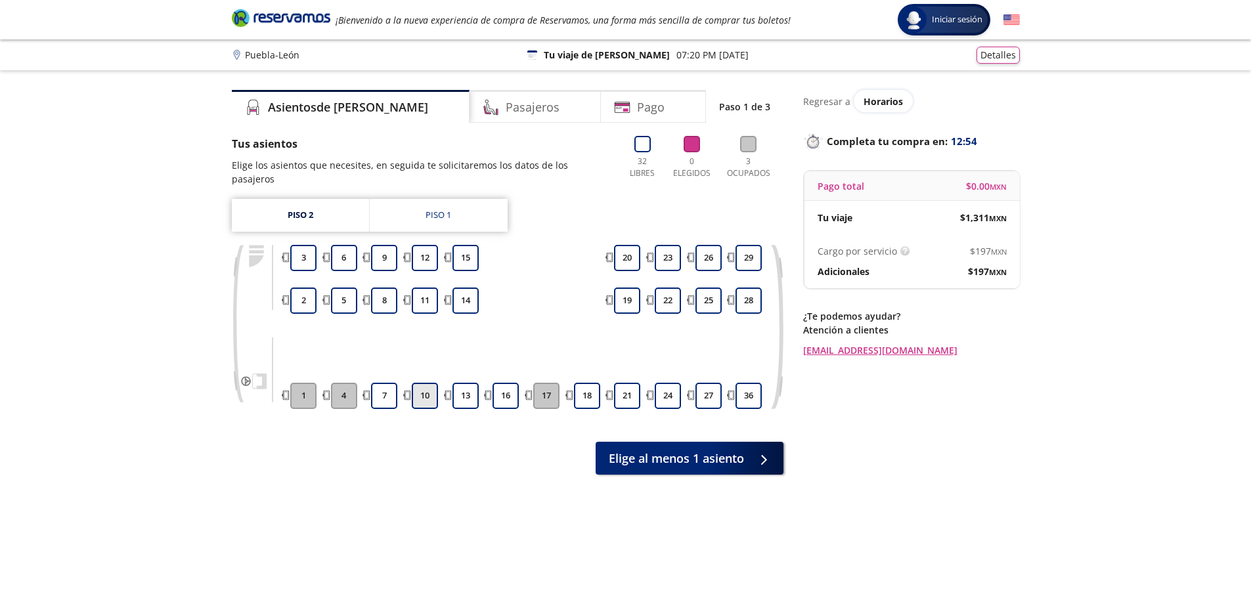
click at [431, 387] on button "10" at bounding box center [425, 396] width 26 height 26
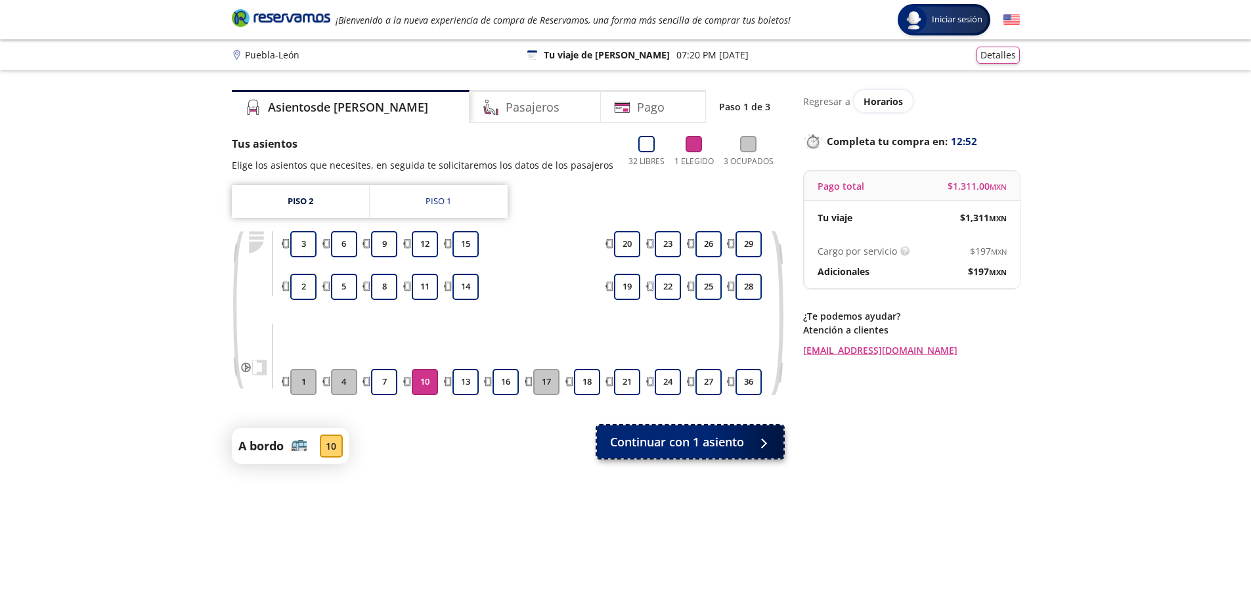
click at [713, 442] on span "Continuar con 1 asiento" at bounding box center [677, 443] width 134 height 18
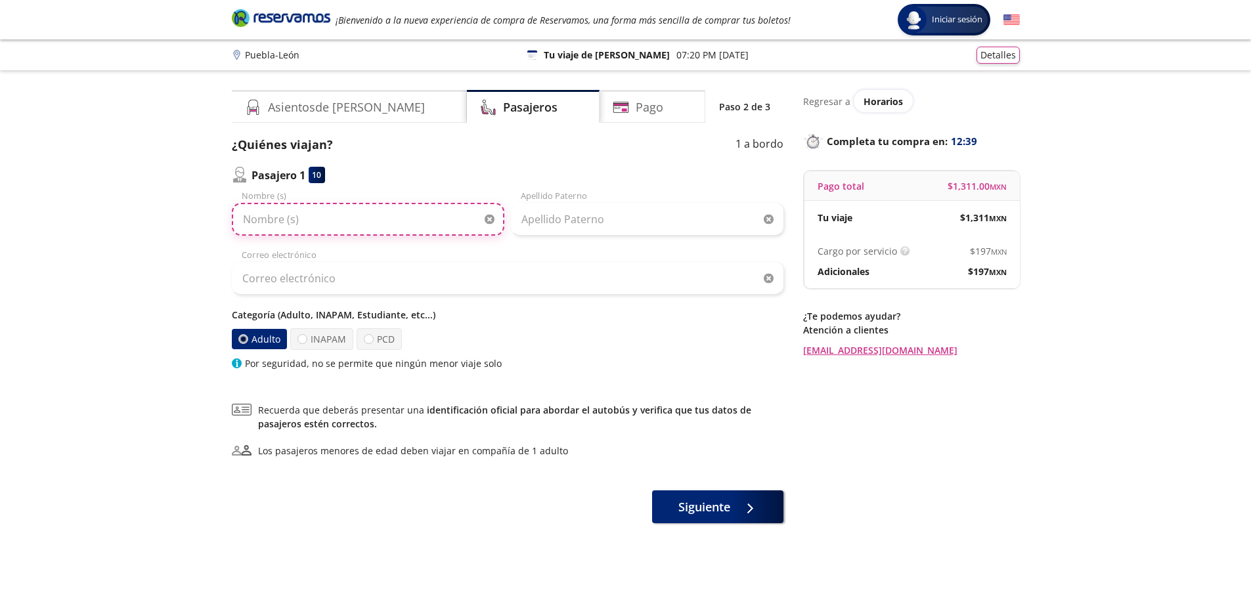
click at [291, 219] on input "Nombre (s)" at bounding box center [368, 219] width 273 height 33
type input "y"
type input "Yonatan Israel"
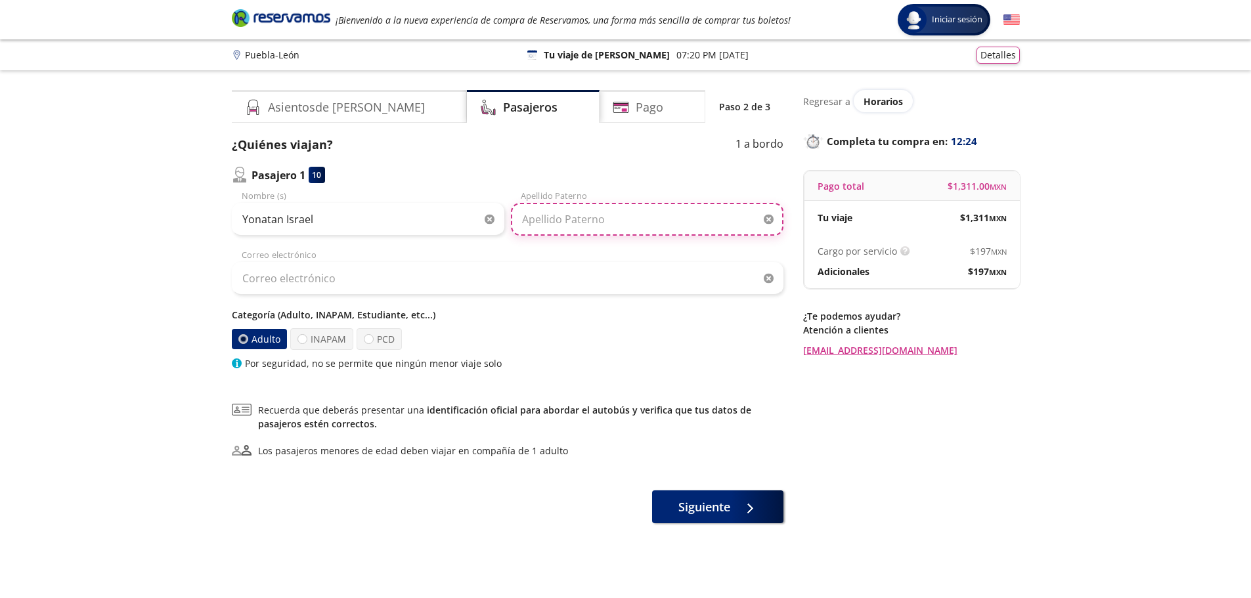
click at [558, 225] on input "Apellido Paterno" at bounding box center [647, 219] width 273 height 33
click at [524, 224] on input "palomino" at bounding box center [647, 219] width 273 height 33
type input "Palomino"
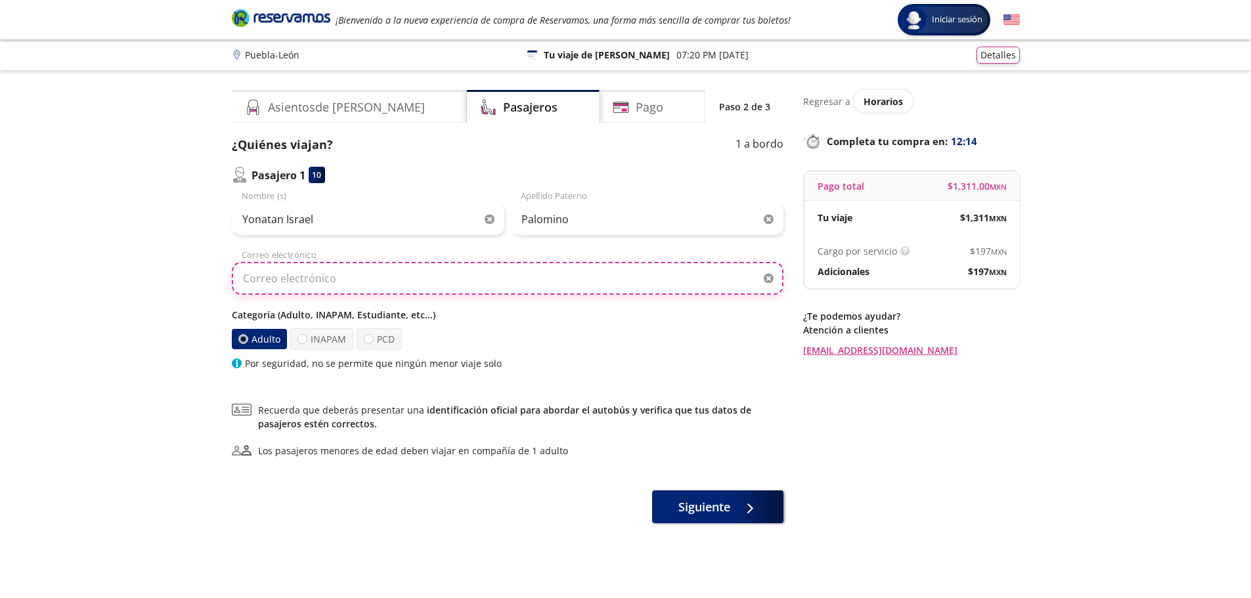
click at [322, 288] on input "Correo electrónico" at bounding box center [508, 278] width 552 height 33
type input "[EMAIL_ADDRESS][DOMAIN_NAME]"
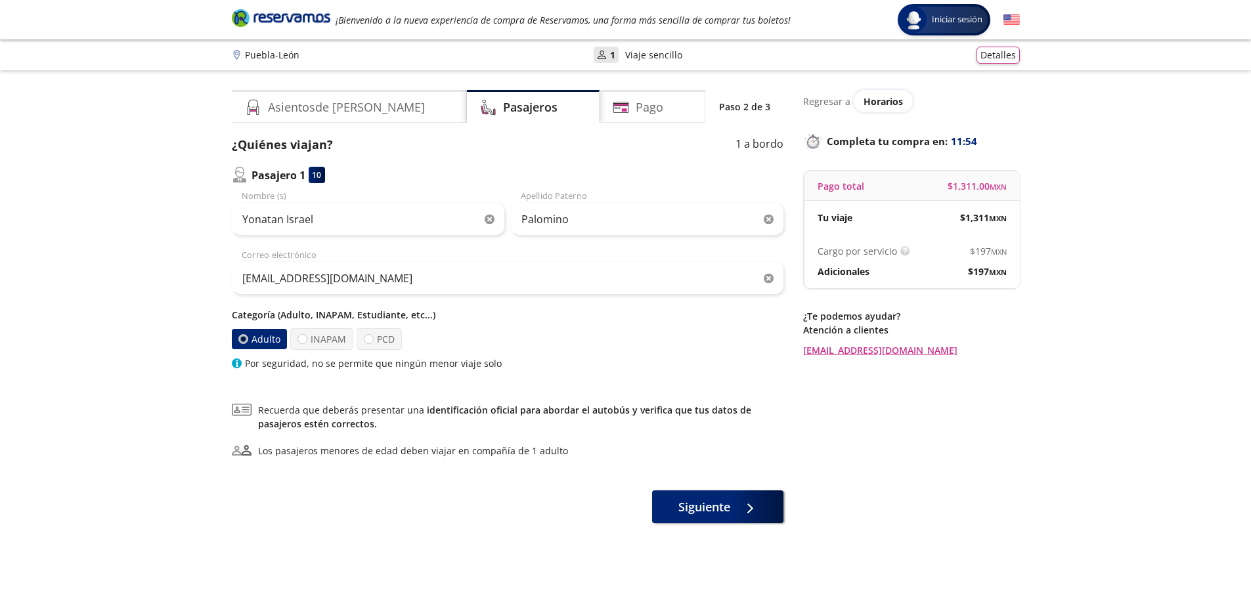
click at [257, 344] on label "Adulto" at bounding box center [260, 338] width 58 height 21
click at [247, 344] on input "Adulto" at bounding box center [242, 339] width 9 height 9
click at [727, 503] on span "Siguiente" at bounding box center [705, 505] width 52 height 18
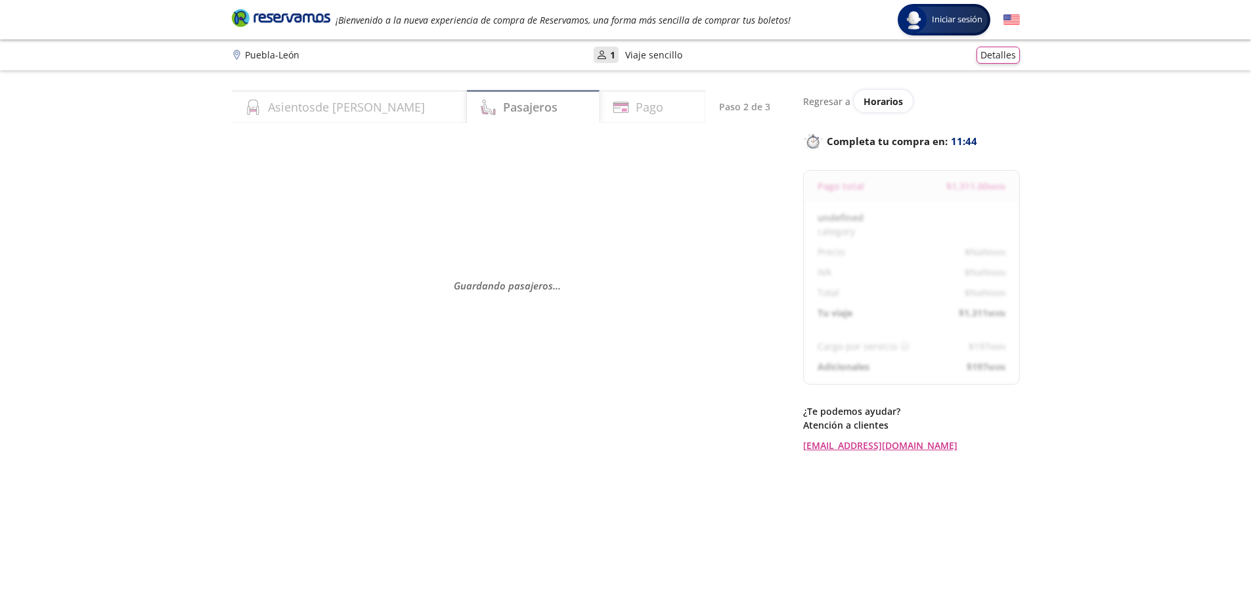
select select "MX"
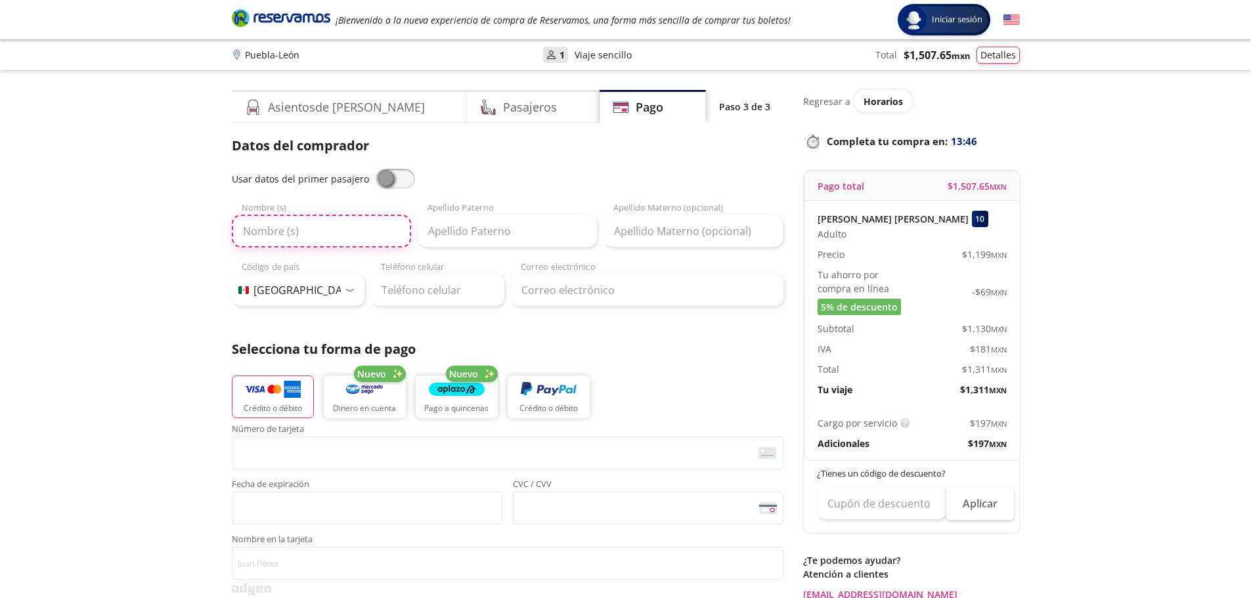
click at [294, 239] on input "Nombre (s)" at bounding box center [321, 231] width 179 height 33
type input "[PERSON_NAME]"
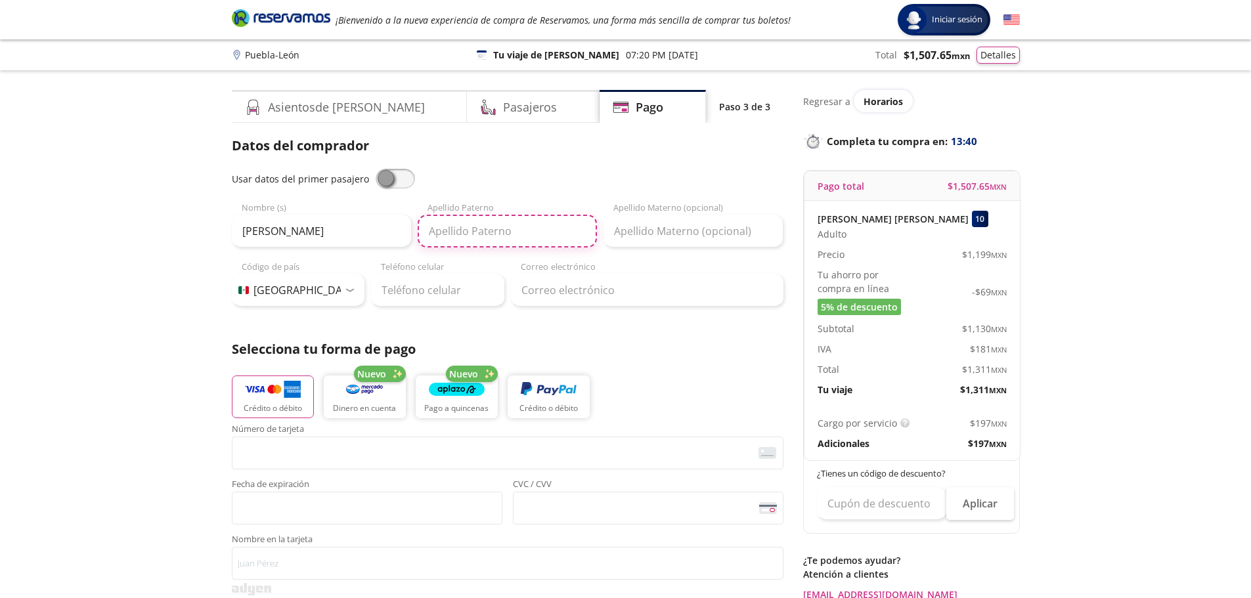
click at [534, 232] on input "Apellido Paterno" at bounding box center [507, 231] width 179 height 33
type input "palomino"
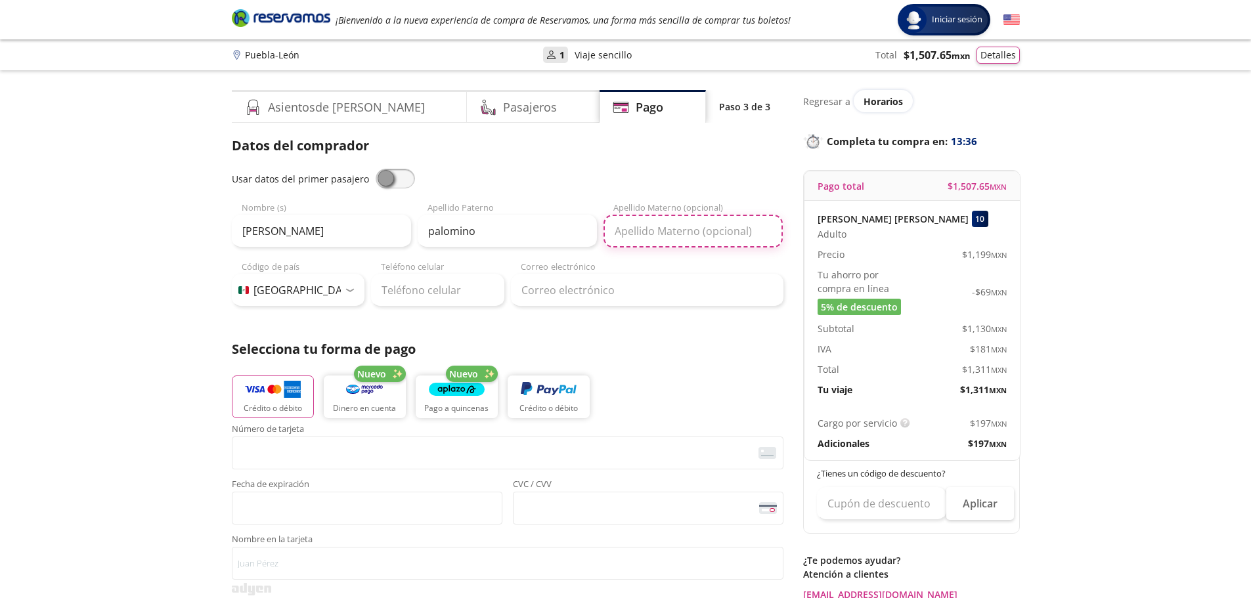
click at [677, 236] on input "Apellido Materno (opcional)" at bounding box center [693, 231] width 179 height 33
type input "[PERSON_NAME]"
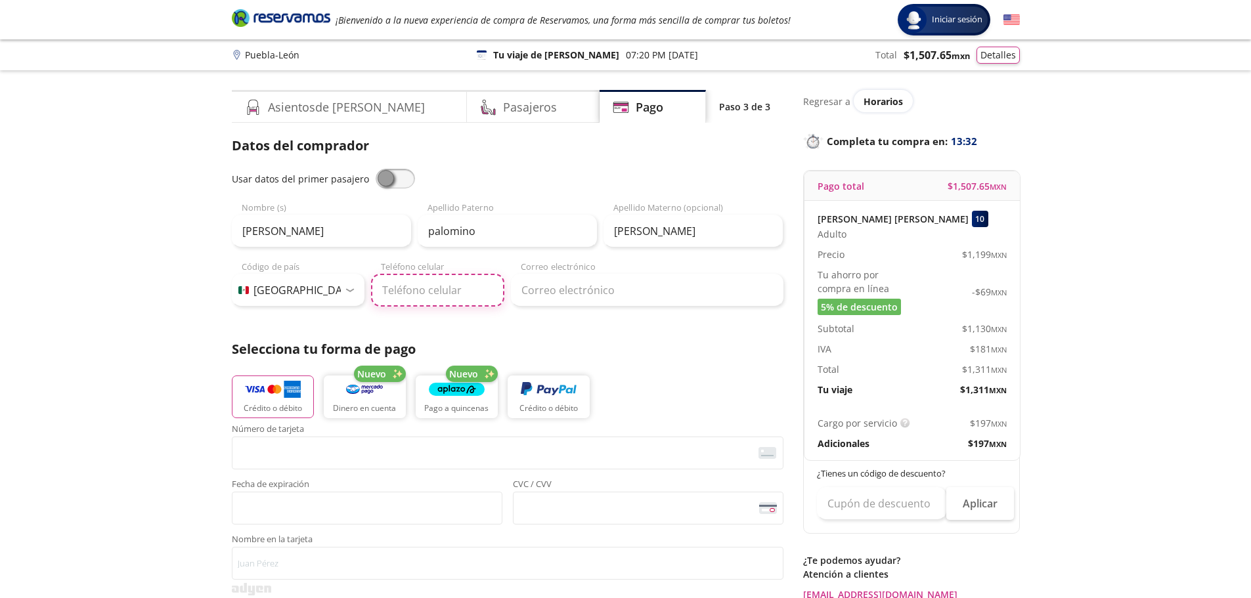
click at [432, 286] on input "Teléfono celular" at bounding box center [437, 290] width 133 height 33
type input "[PHONE_NUMBER]"
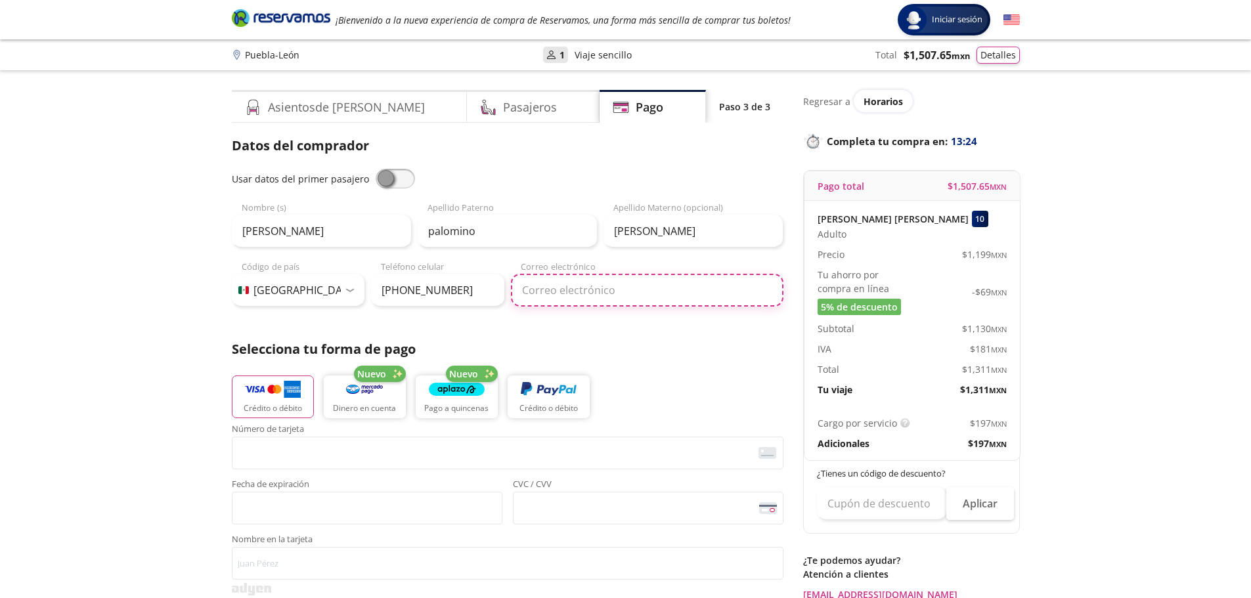
click at [537, 294] on input "Correo electrónico" at bounding box center [647, 290] width 273 height 33
type input "[EMAIL_ADDRESS][DOMAIN_NAME]"
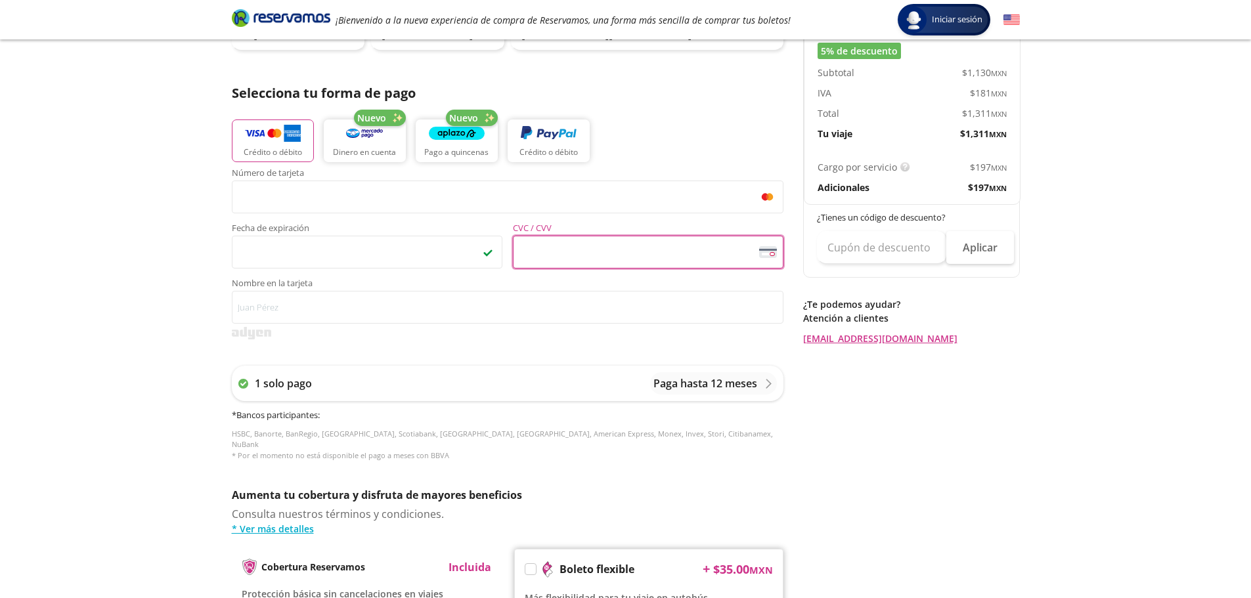
scroll to position [263, 0]
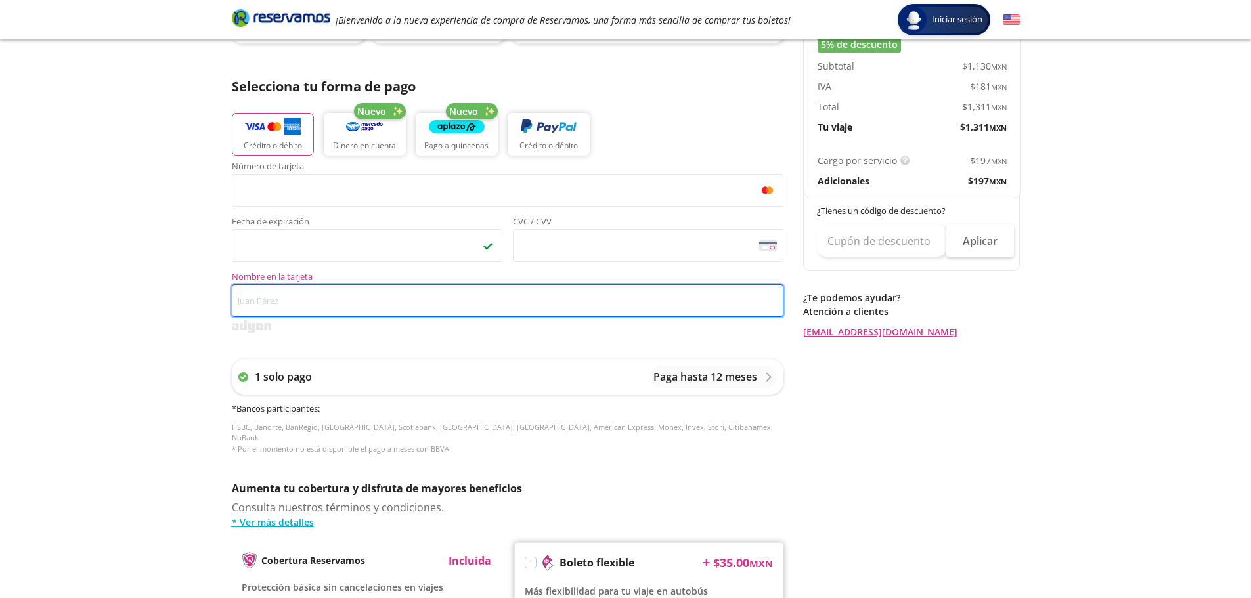
click at [288, 304] on input "Nombre en la tarjeta" at bounding box center [508, 300] width 552 height 33
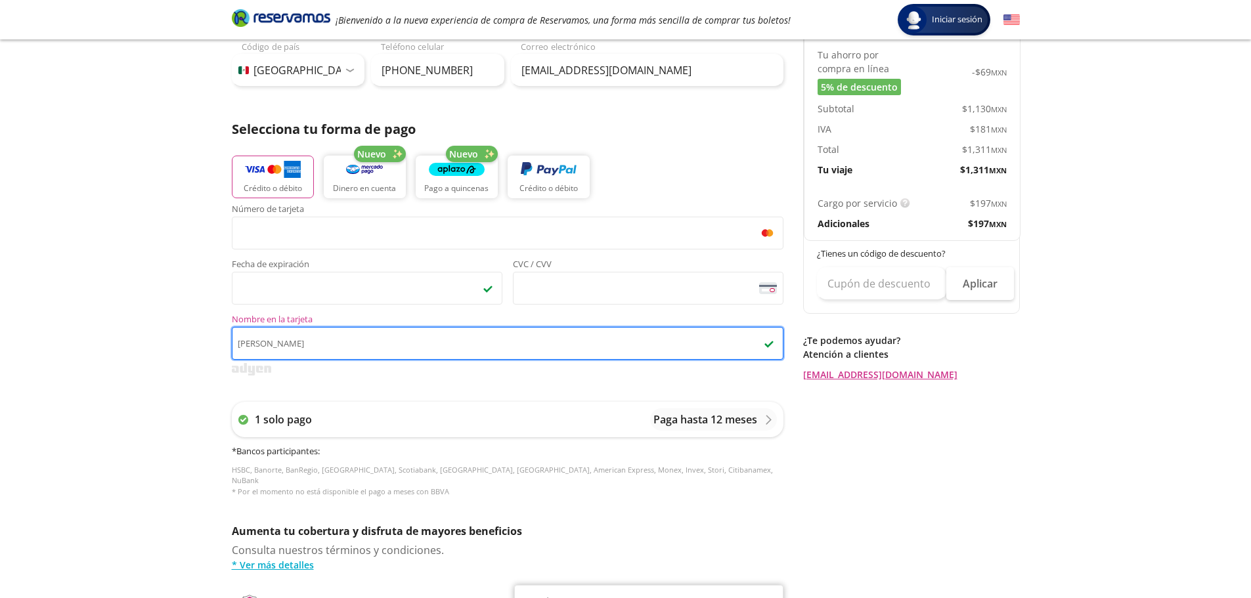
scroll to position [197, 0]
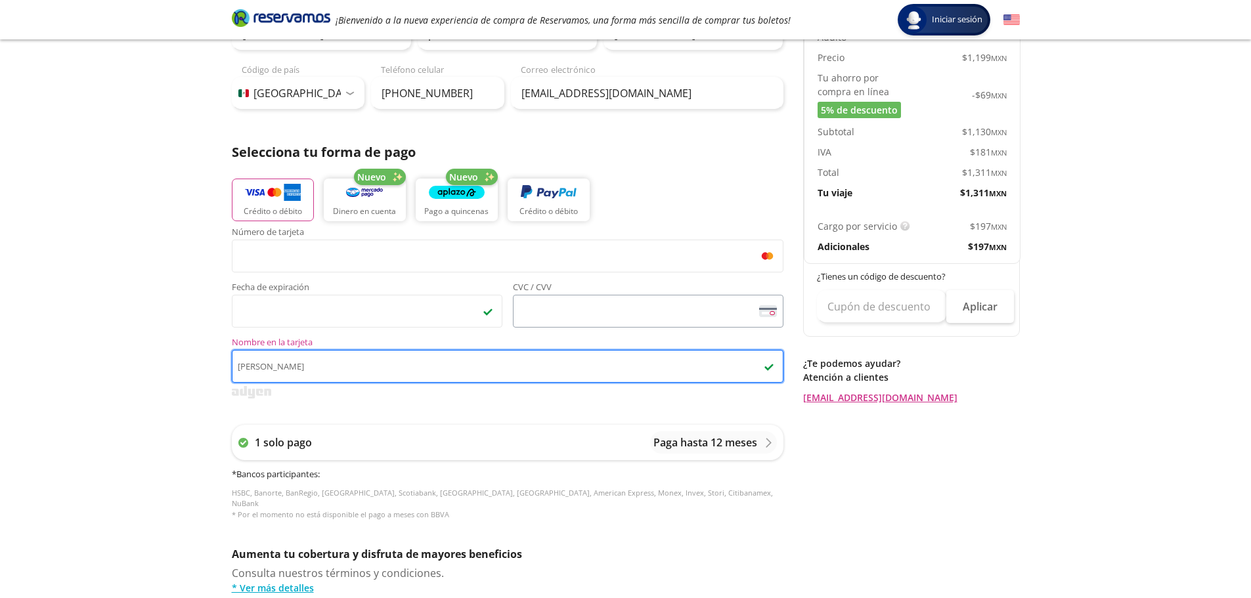
type input "[PERSON_NAME]"
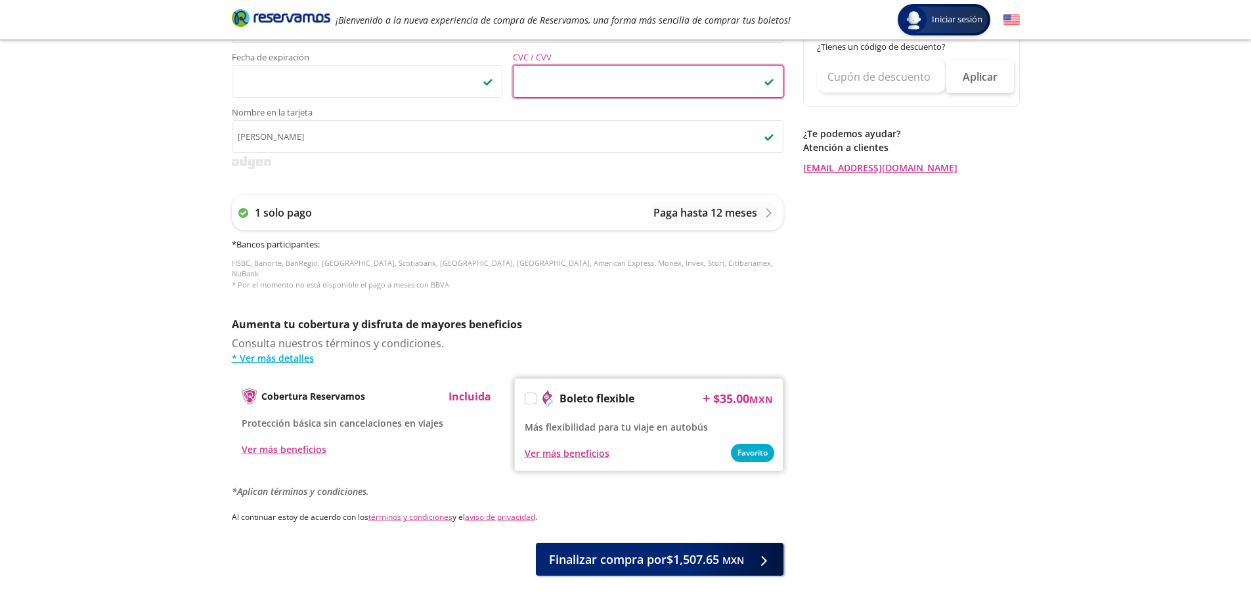
scroll to position [460, 0]
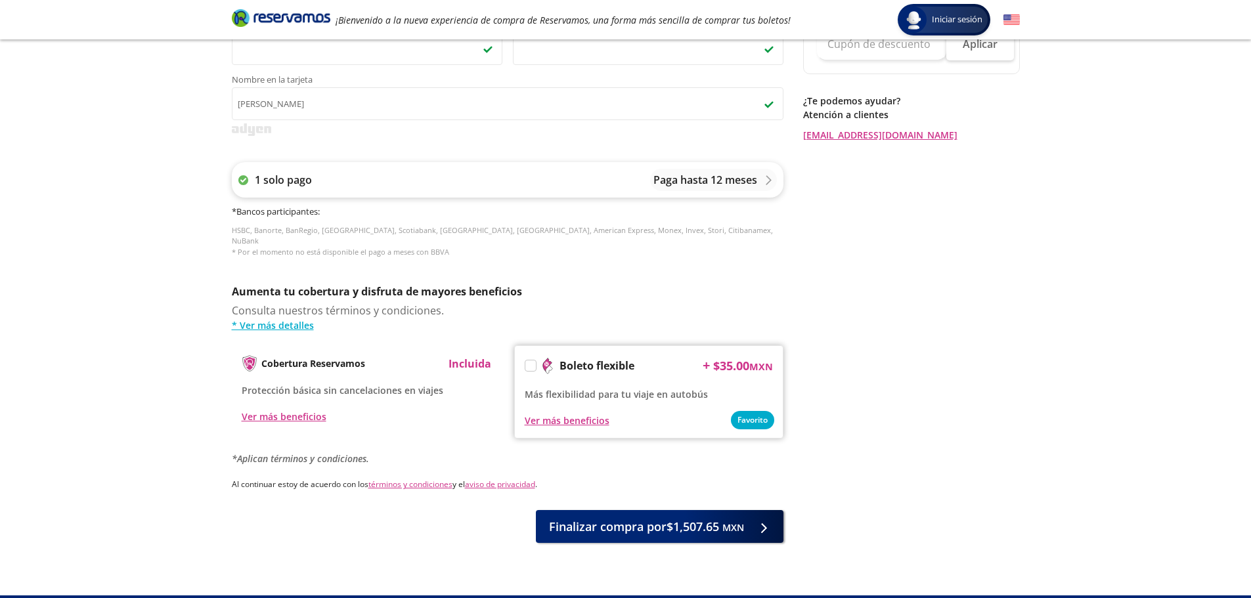
click at [694, 179] on p "Paga hasta 12 meses" at bounding box center [706, 180] width 104 height 16
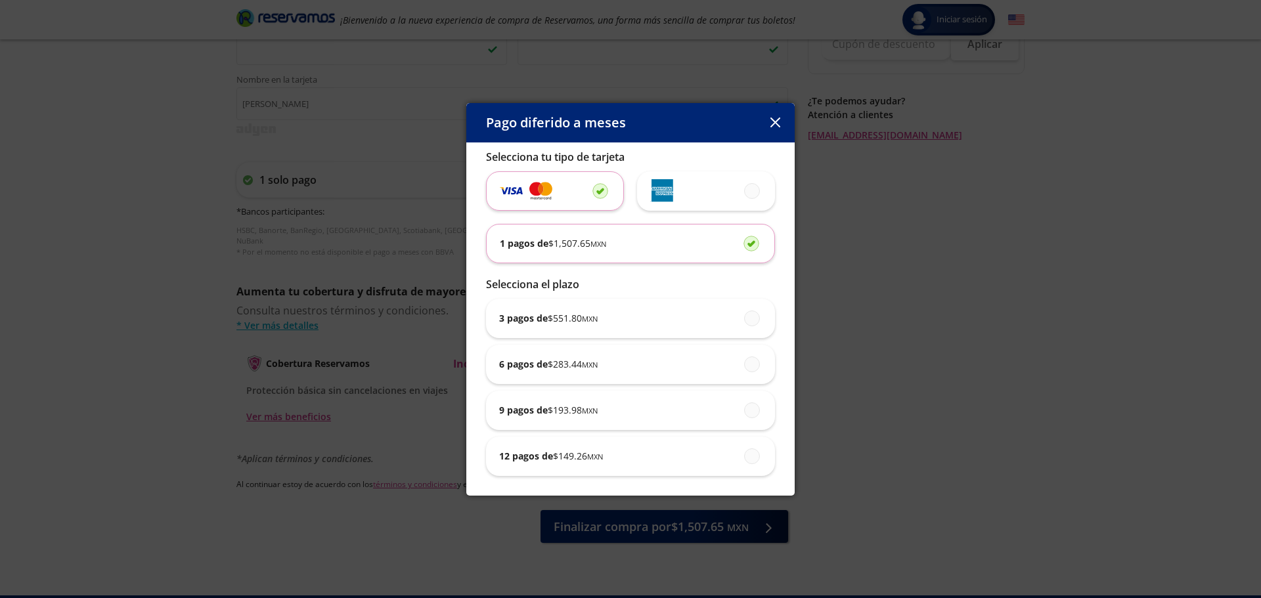
click at [776, 118] on icon "button" at bounding box center [775, 123] width 10 height 10
click at [776, 118] on input "[PERSON_NAME]" at bounding box center [512, 103] width 552 height 33
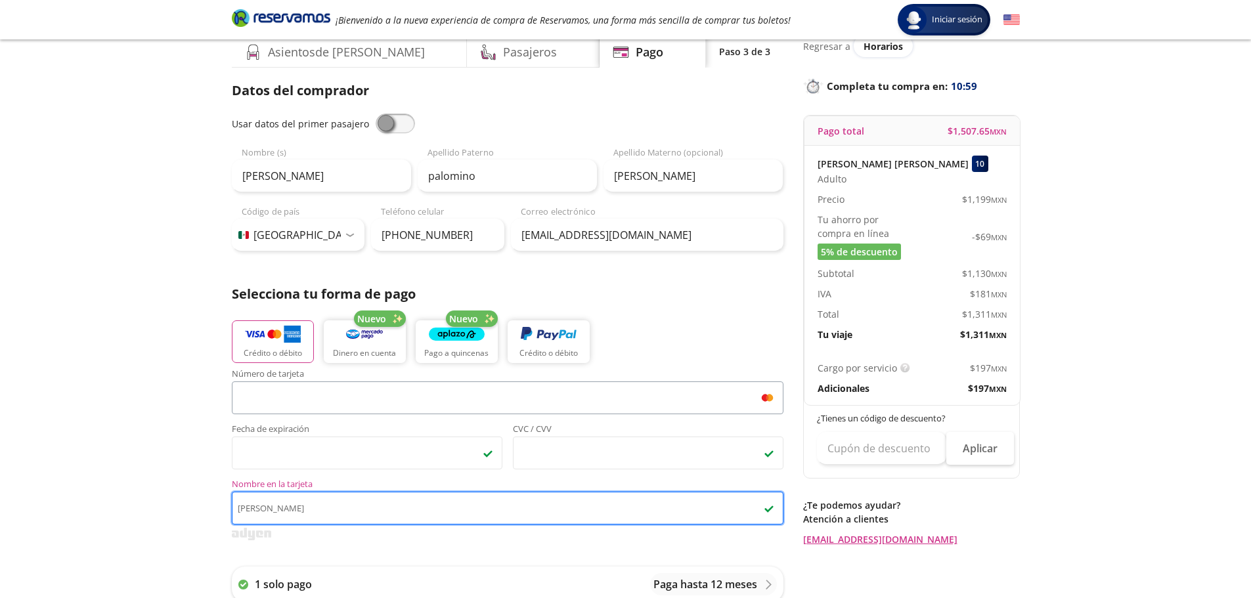
scroll to position [0, 0]
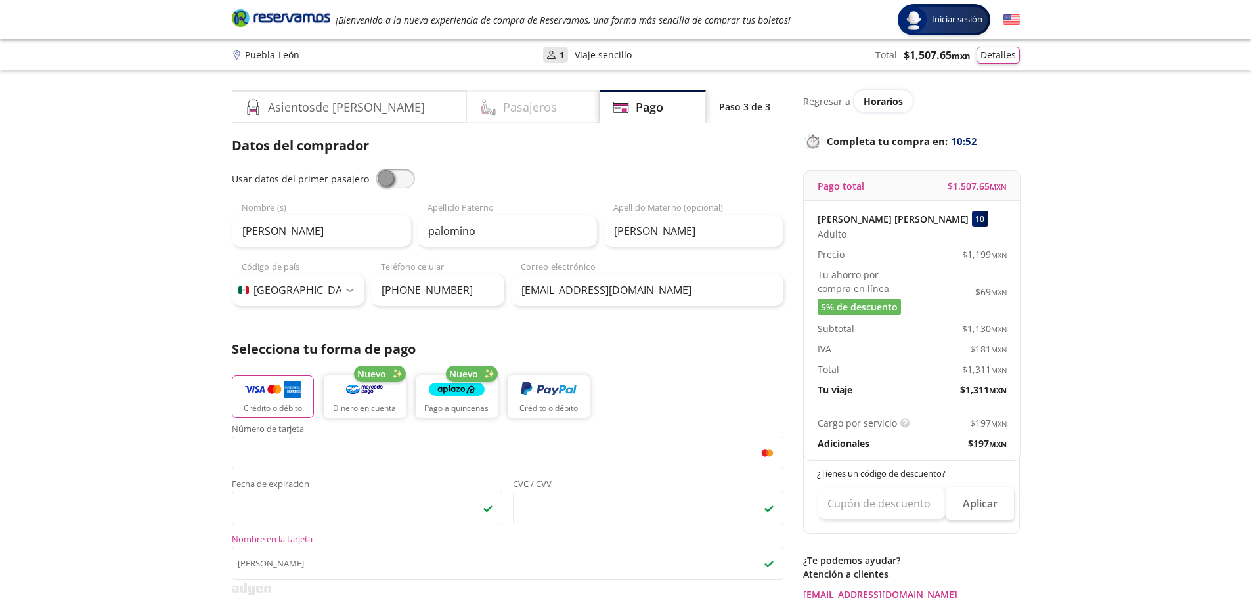
click at [503, 105] on h4 "Pasajeros" at bounding box center [530, 108] width 54 height 18
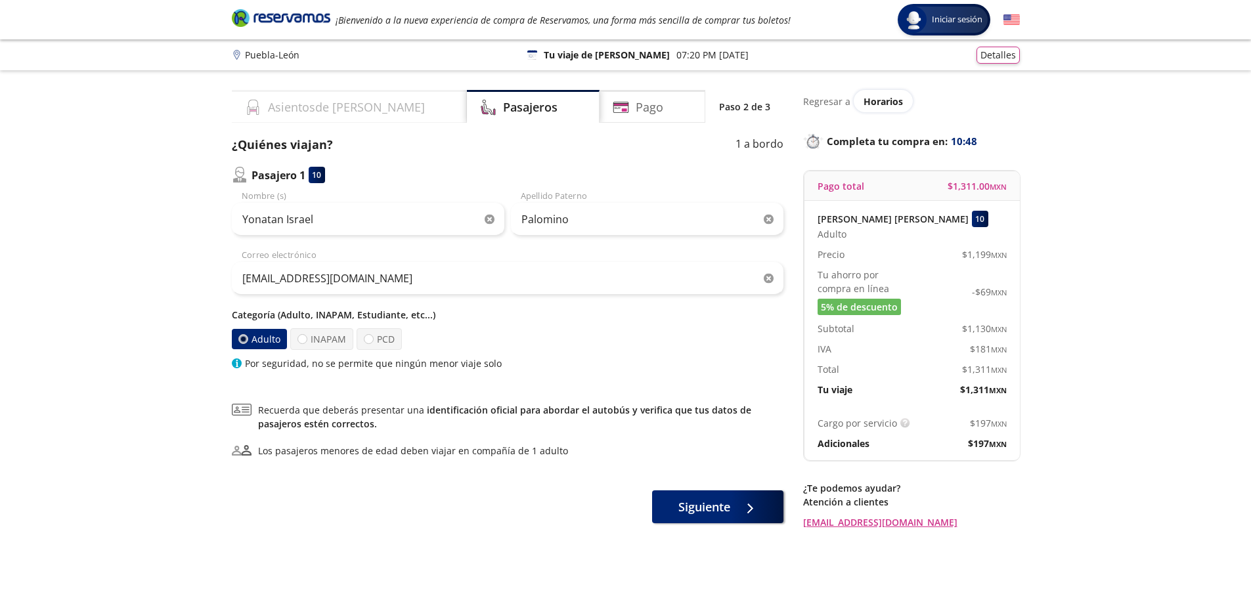
click at [373, 97] on div "Asientos de [PERSON_NAME]" at bounding box center [349, 106] width 235 height 33
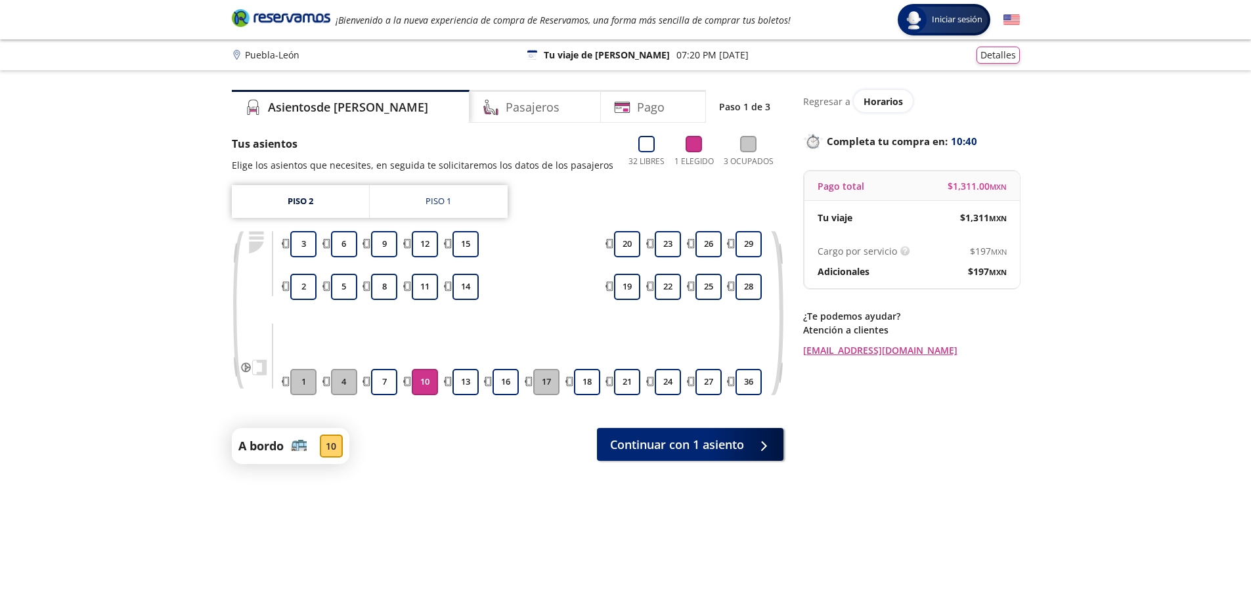
click at [891, 247] on p "Cargo por servicio" at bounding box center [857, 251] width 79 height 14
click at [841, 264] on div "Cargo por servicio Esto nos permite seguir trabajando para ofrecerte la mayor c…" at bounding box center [912, 261] width 215 height 54
click at [835, 271] on p "Adicionales" at bounding box center [844, 272] width 52 height 14
drag, startPoint x: 503, startPoint y: 110, endPoint x: 481, endPoint y: 114, distance: 21.9
click at [506, 114] on h4 "Pasajeros" at bounding box center [533, 108] width 54 height 18
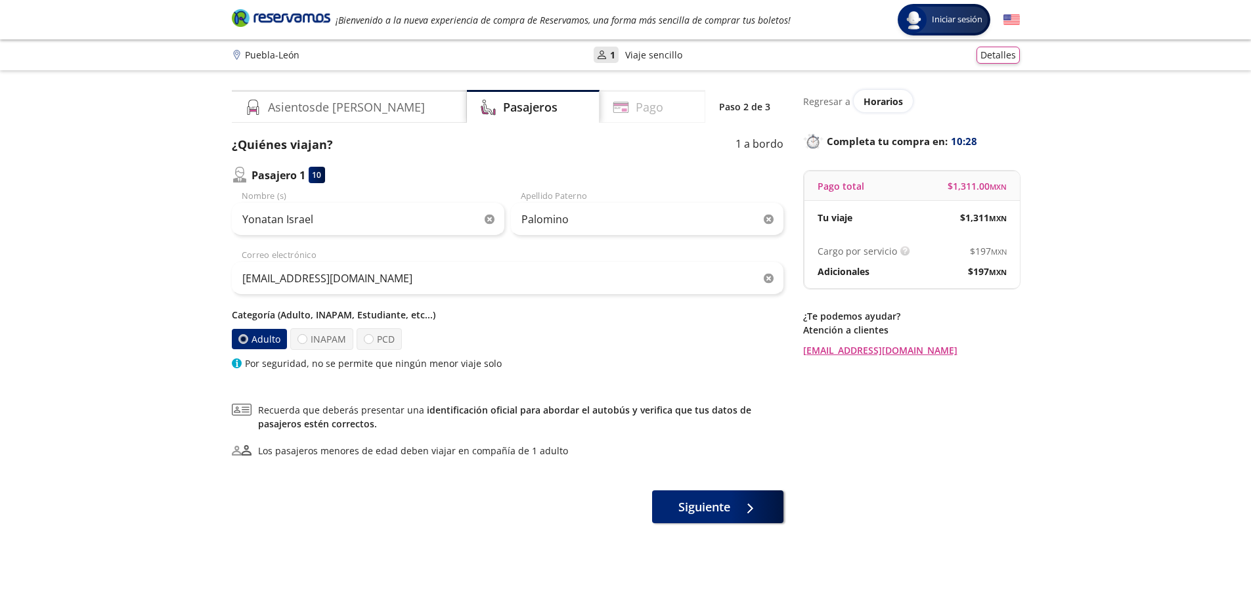
click at [636, 117] on div "Pago" at bounding box center [653, 106] width 106 height 33
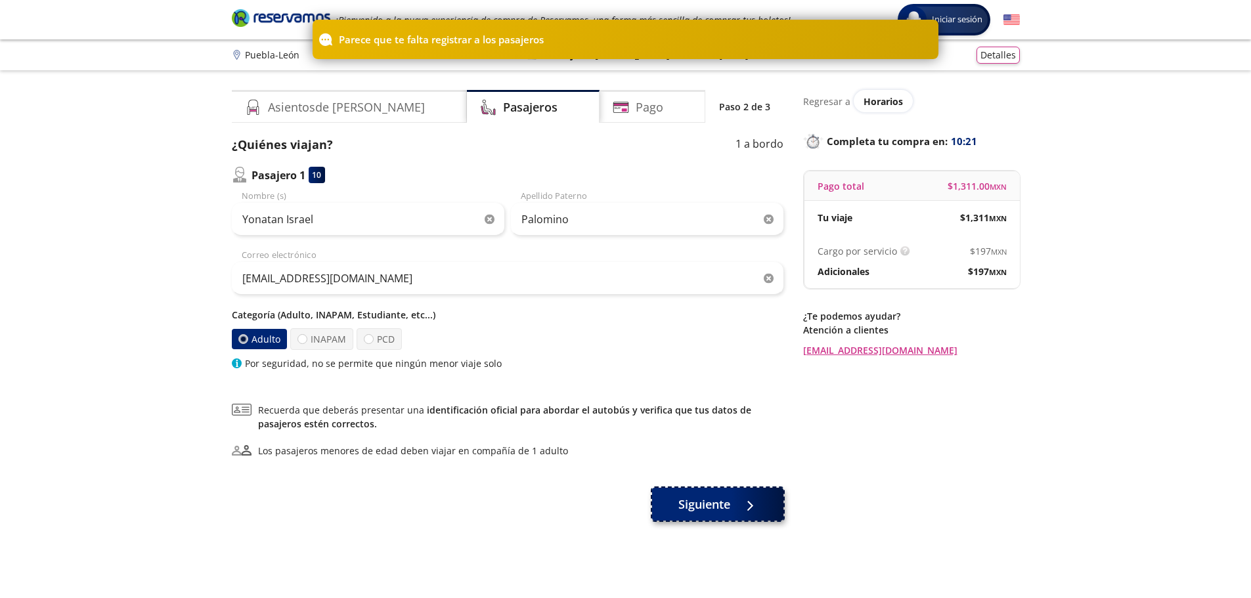
click at [725, 510] on span "Siguiente" at bounding box center [705, 505] width 52 height 18
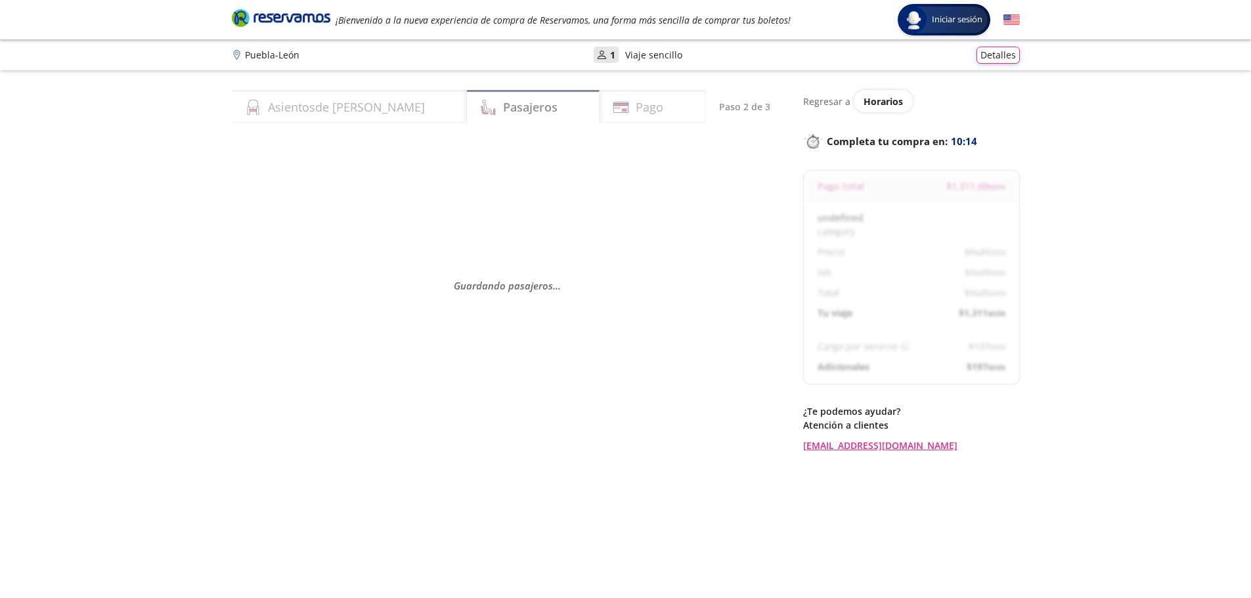
select select "MX"
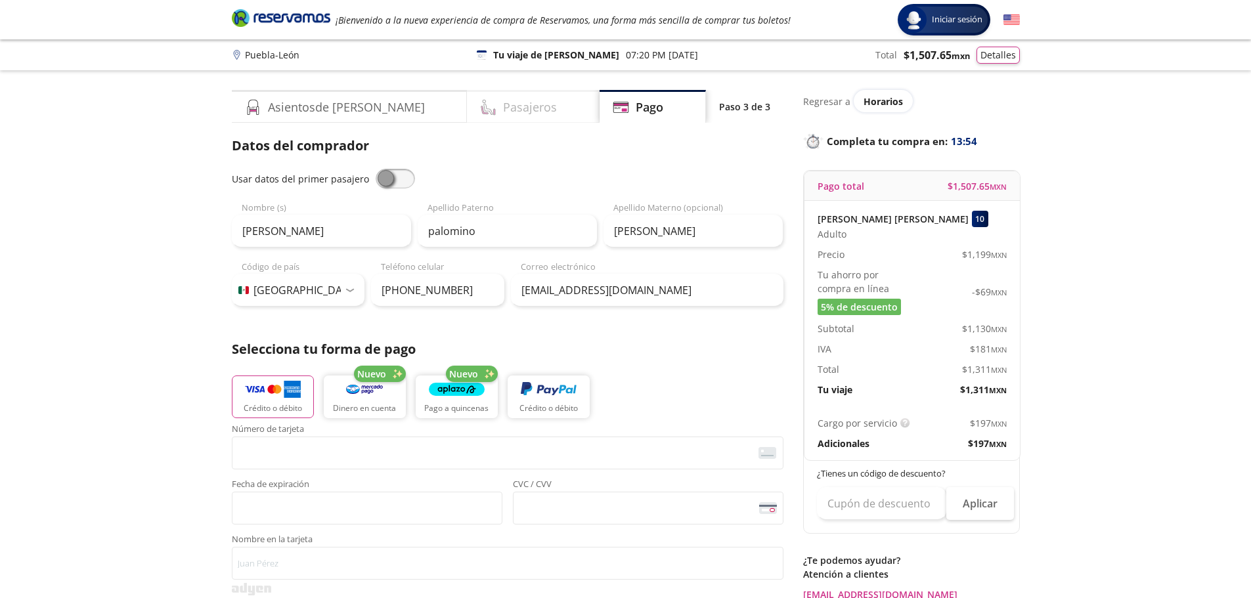
click at [503, 100] on h4 "Pasajeros" at bounding box center [530, 108] width 54 height 18
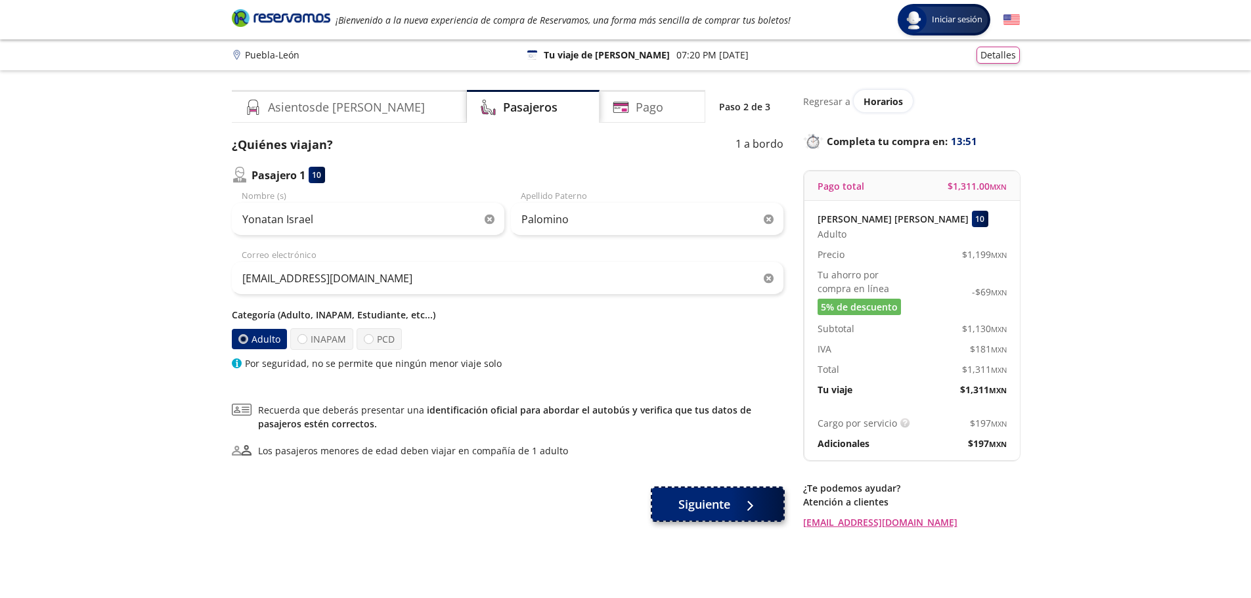
click at [684, 513] on span "Siguiente" at bounding box center [705, 505] width 52 height 18
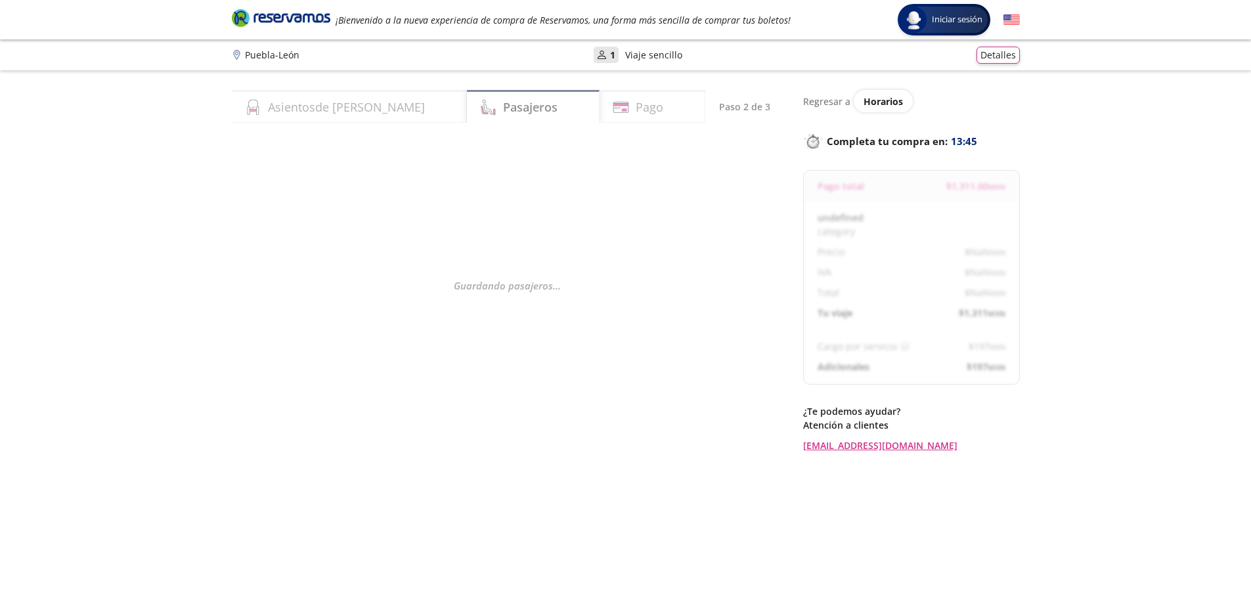
select select "MX"
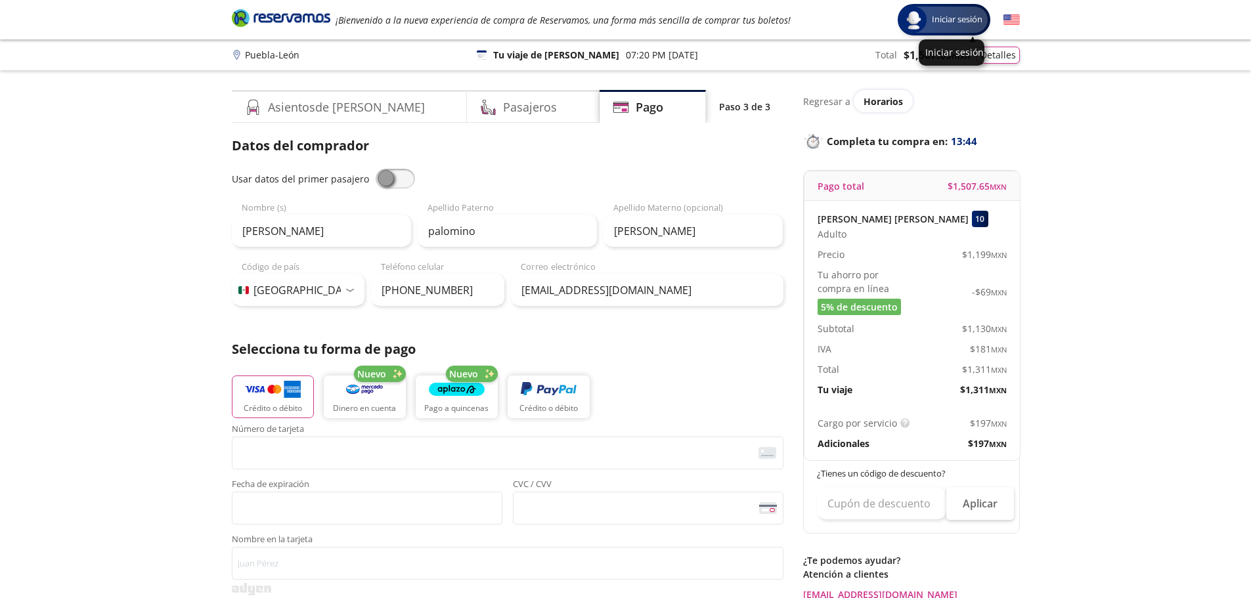
click at [934, 22] on span "Iniciar sesión" at bounding box center [957, 19] width 61 height 13
